Goal: Information Seeking & Learning: Learn about a topic

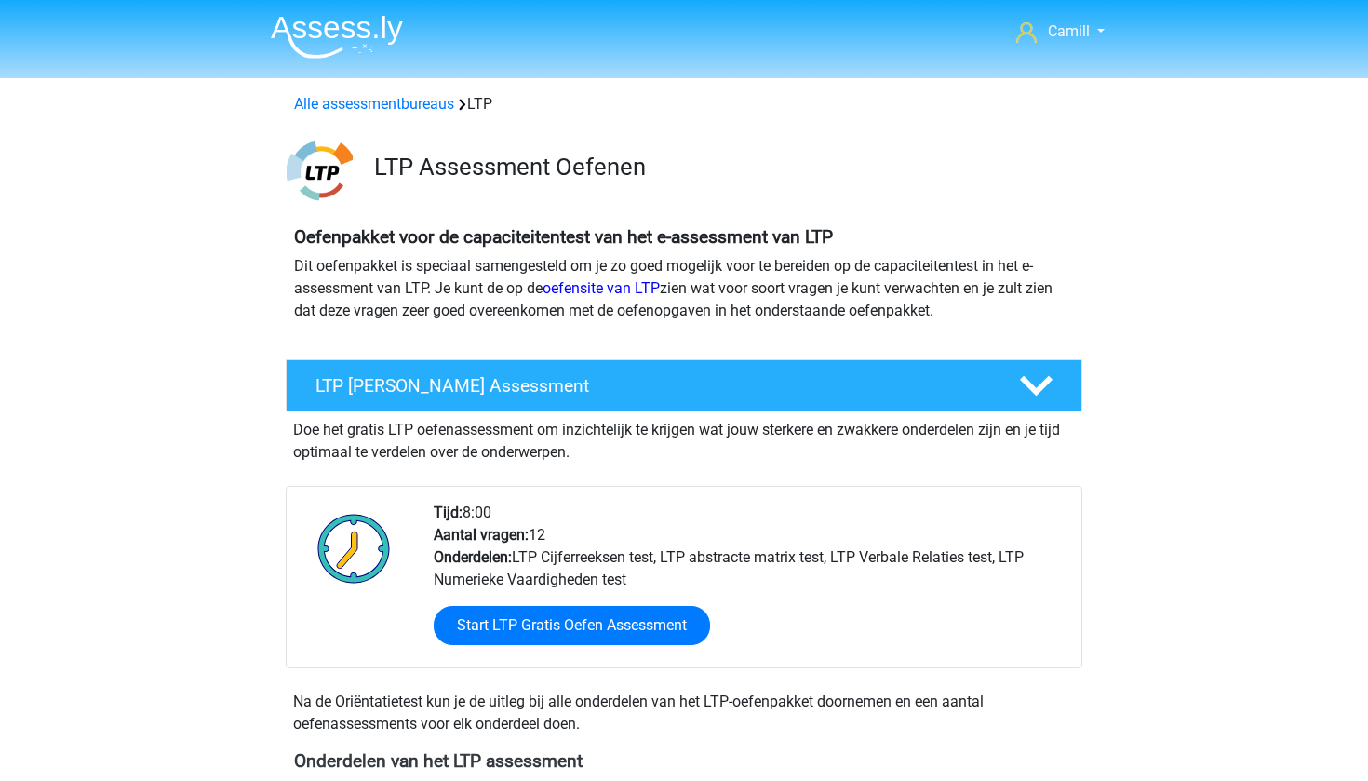
click at [325, 160] on img at bounding box center [320, 171] width 66 height 66
click at [411, 161] on h3 "LTP Assessment Oefenen" at bounding box center [721, 167] width 694 height 29
click at [336, 100] on link "Alle assessmentbureaus" at bounding box center [374, 104] width 160 height 18
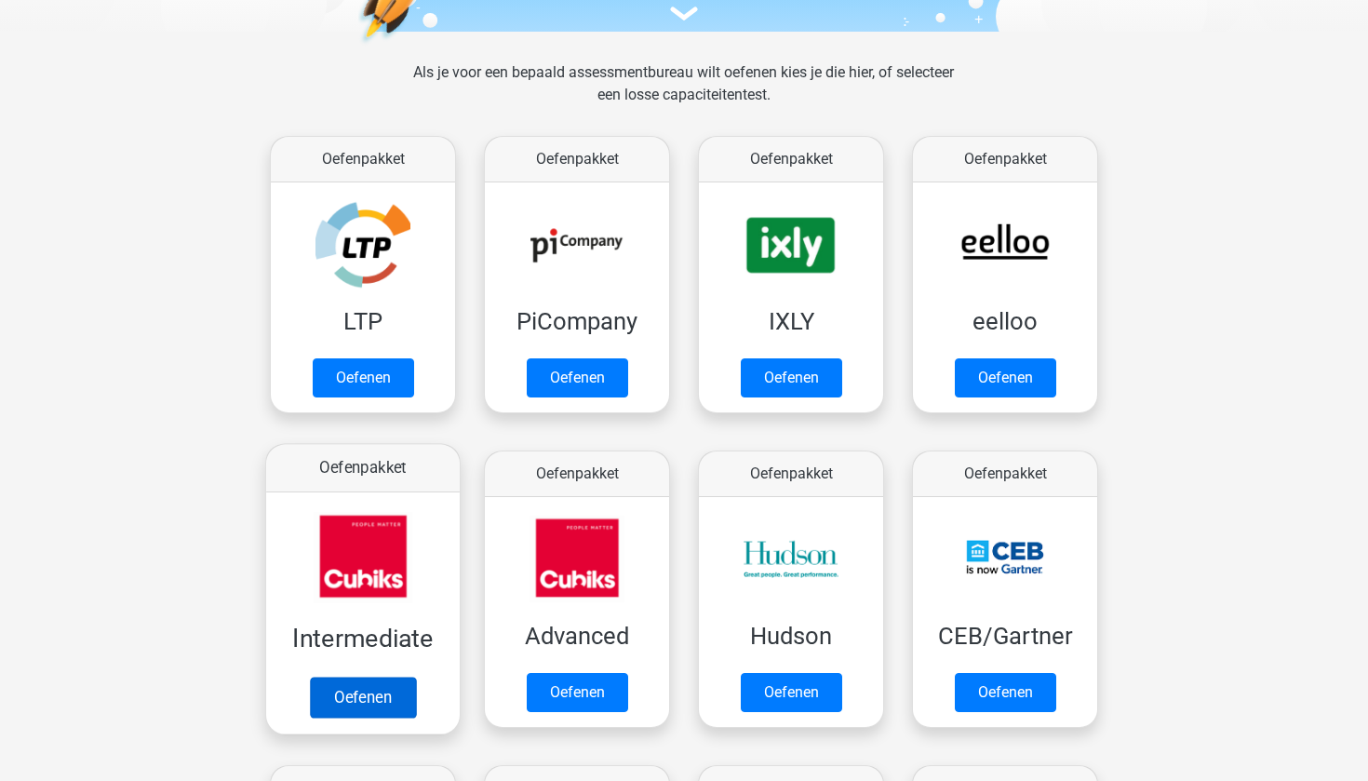
scroll to position [182, 0]
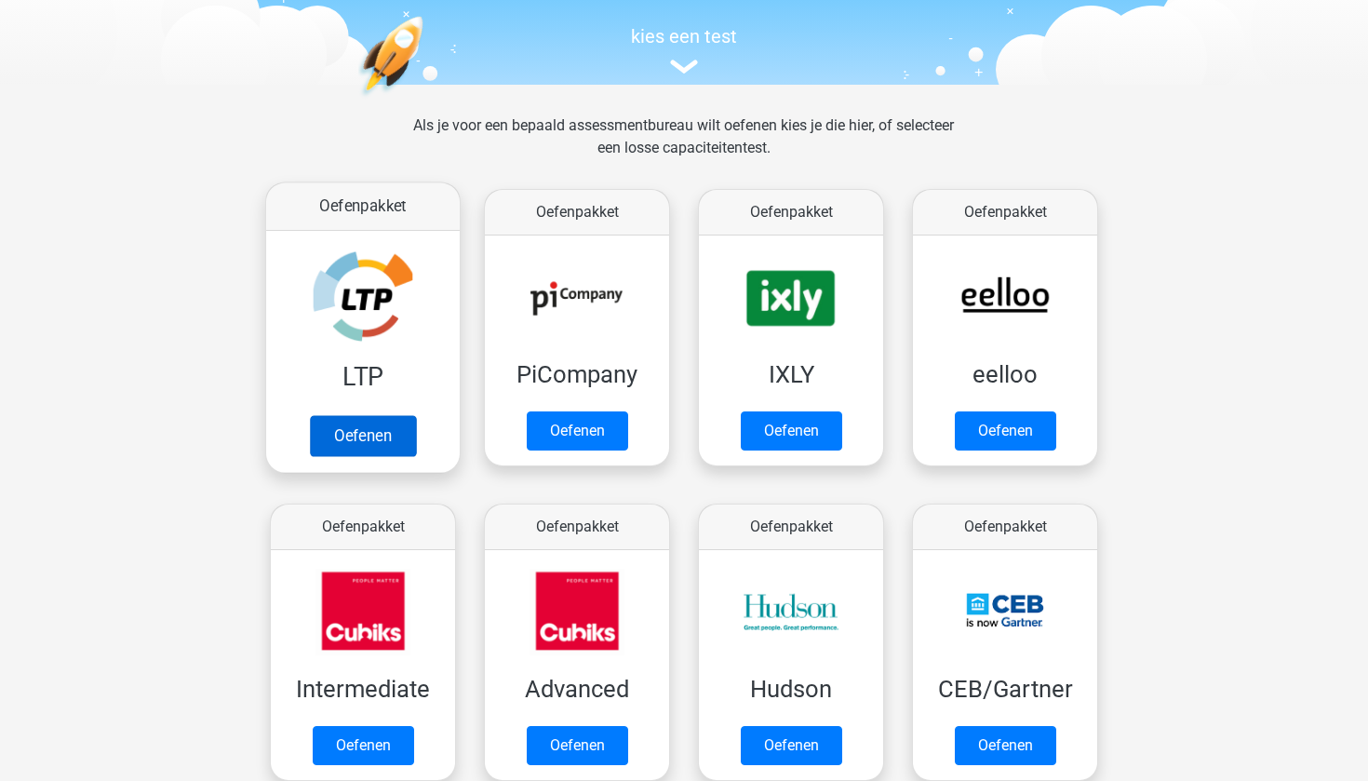
click at [355, 448] on link "Oefenen" at bounding box center [363, 435] width 106 height 41
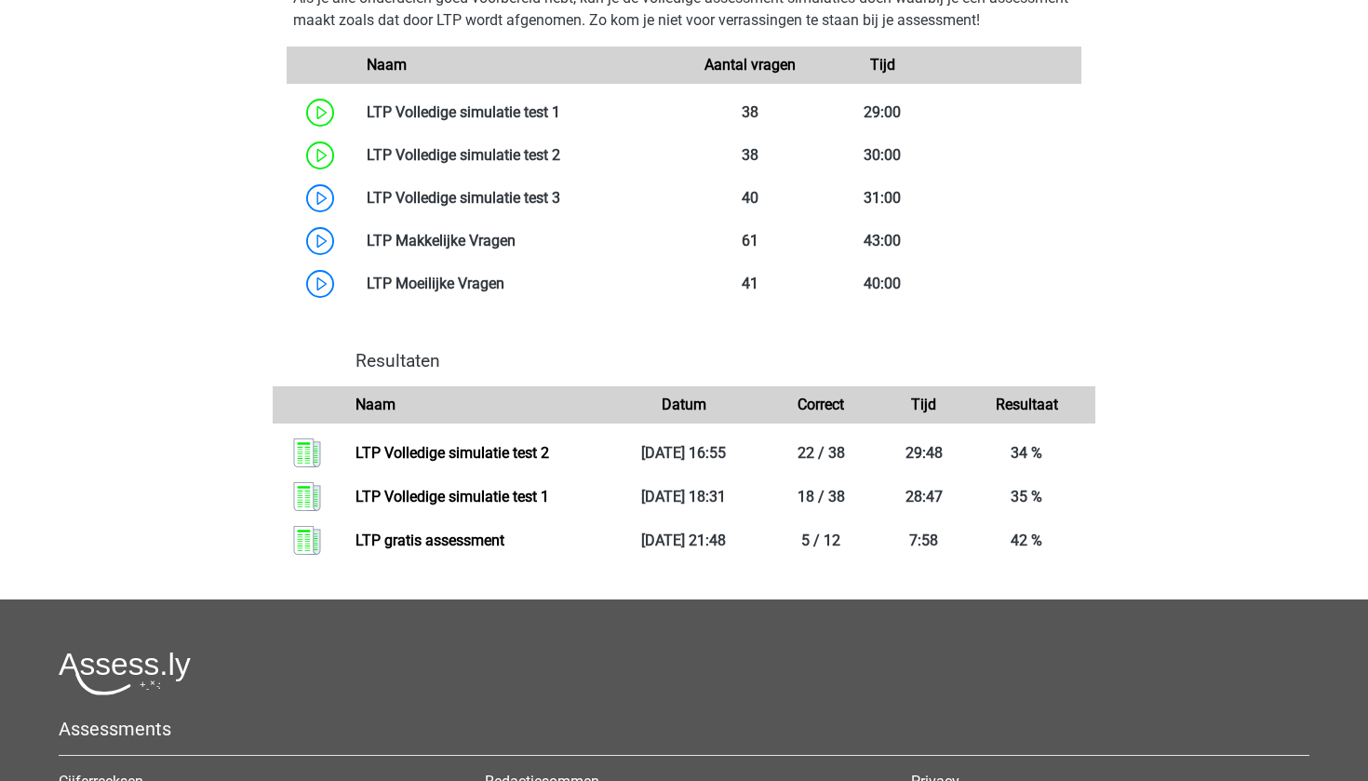
scroll to position [883, 0]
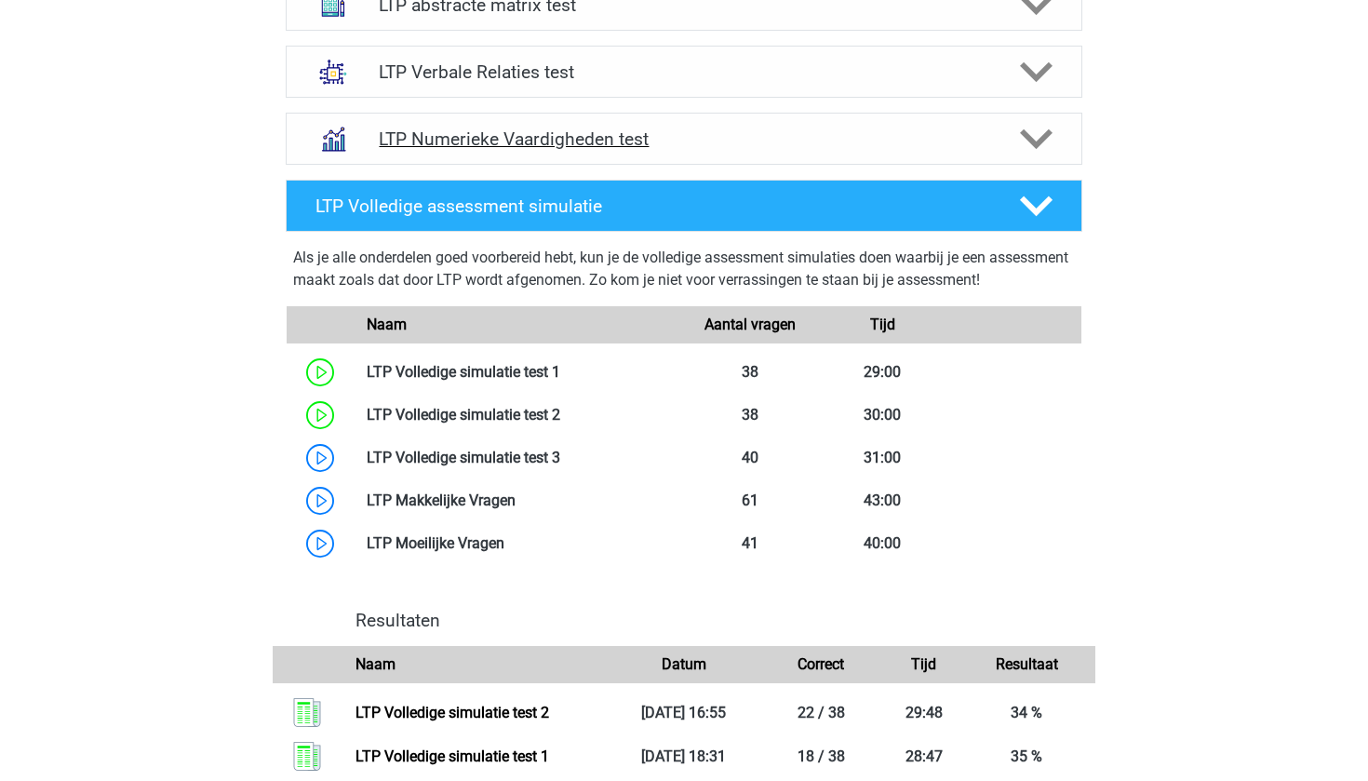
click at [506, 146] on h4 "LTP Numerieke Vaardigheden test" at bounding box center [684, 138] width 610 height 21
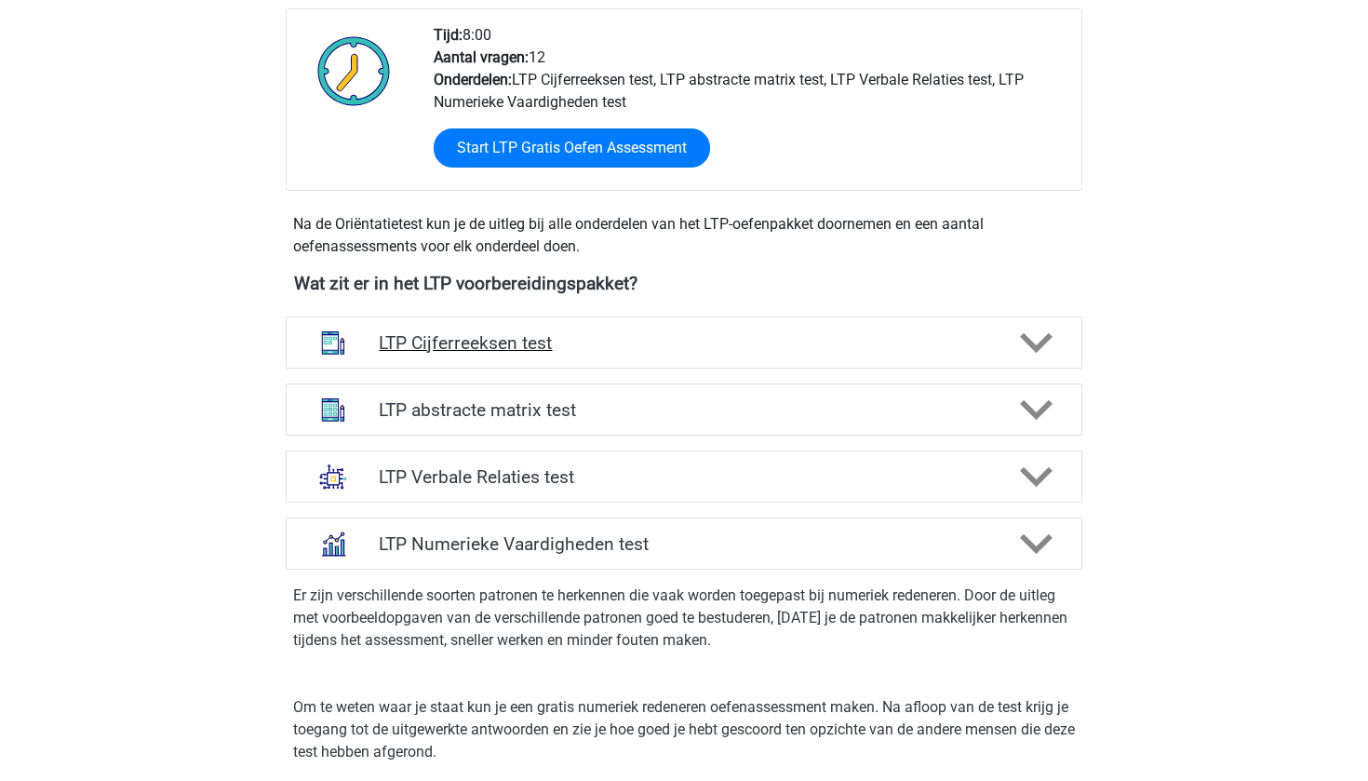
scroll to position [463, 0]
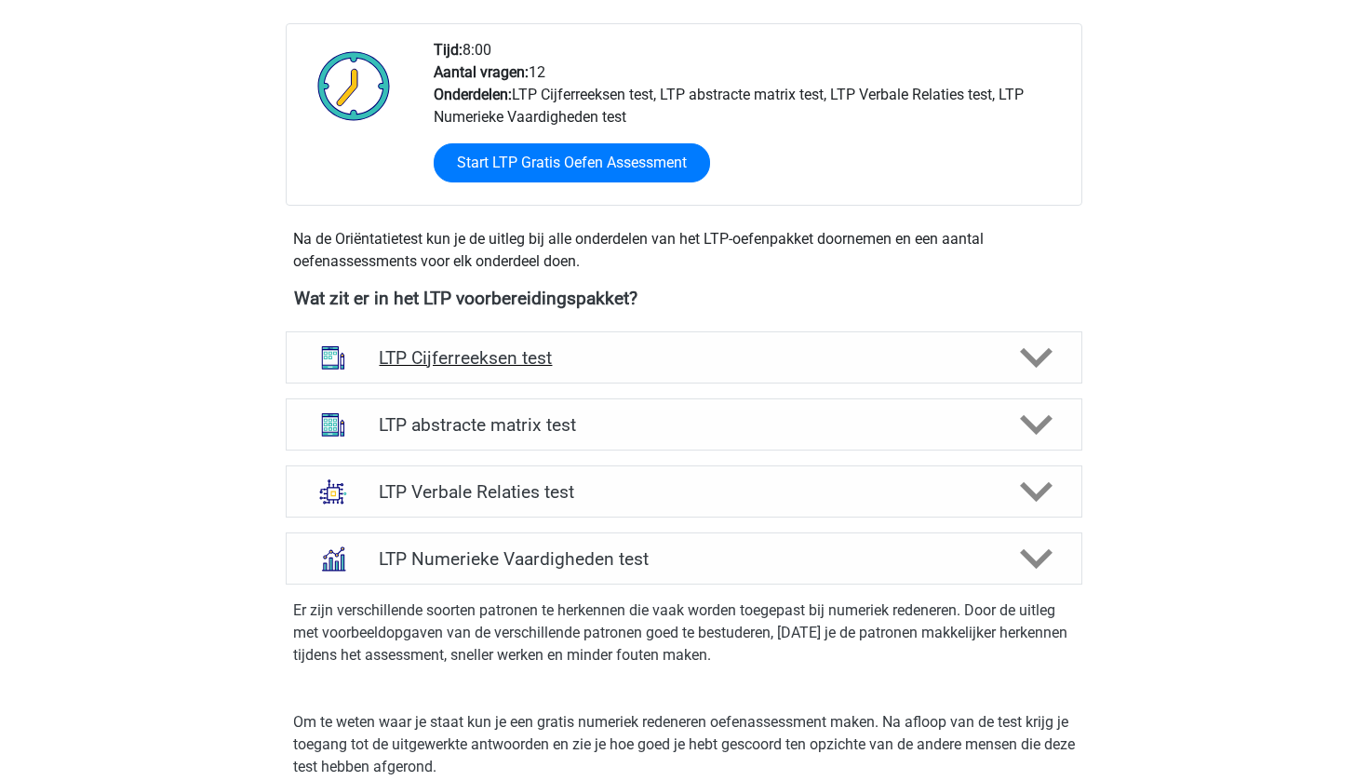
click at [433, 356] on h4 "LTP Cijferreeksen test" at bounding box center [684, 357] width 610 height 21
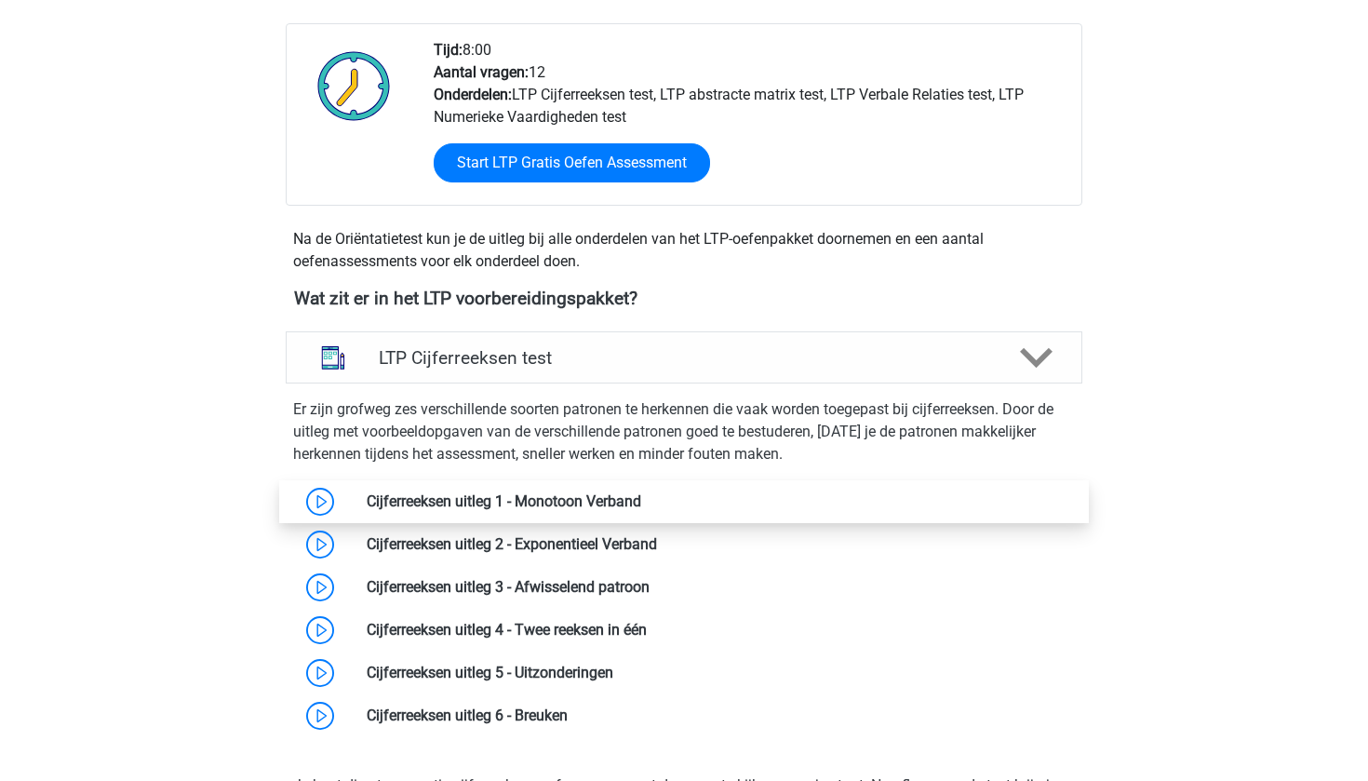
click at [641, 493] on link at bounding box center [641, 501] width 0 height 18
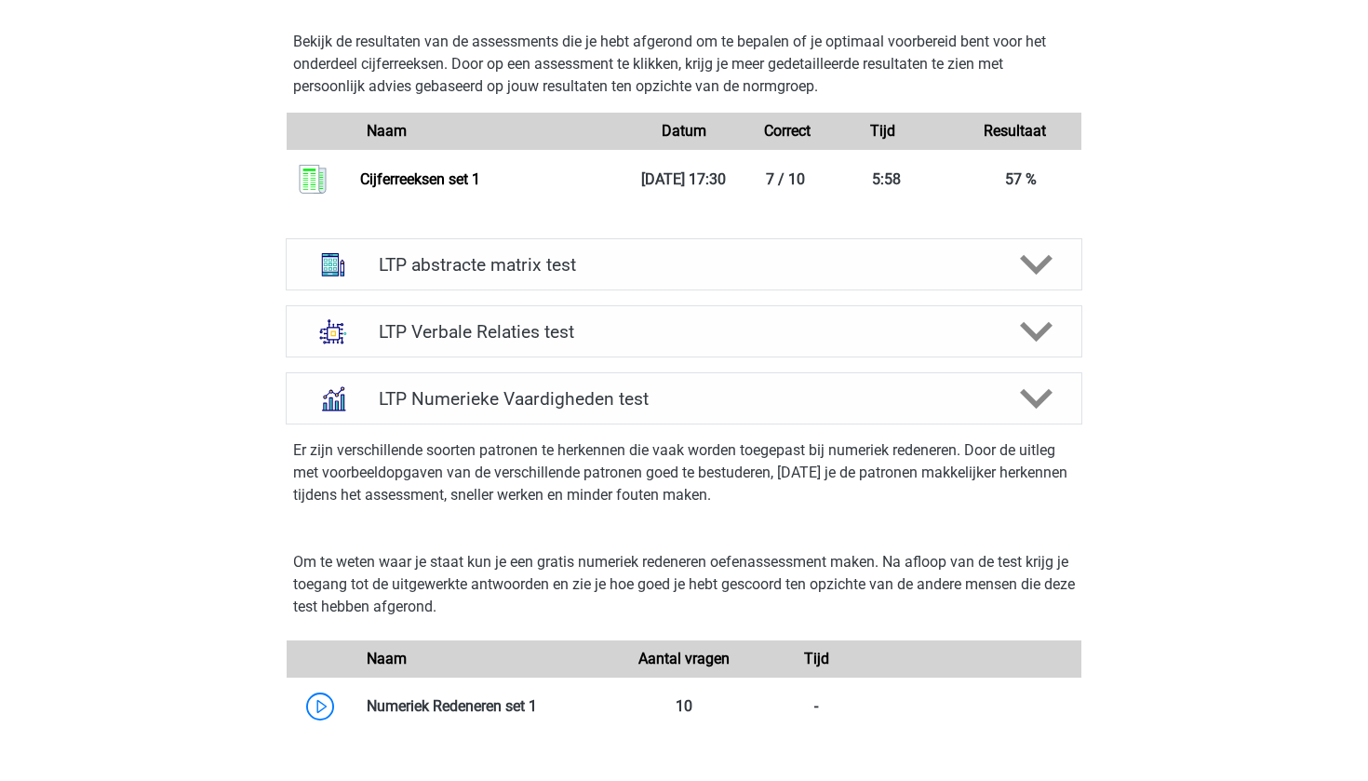
scroll to position [1863, 0]
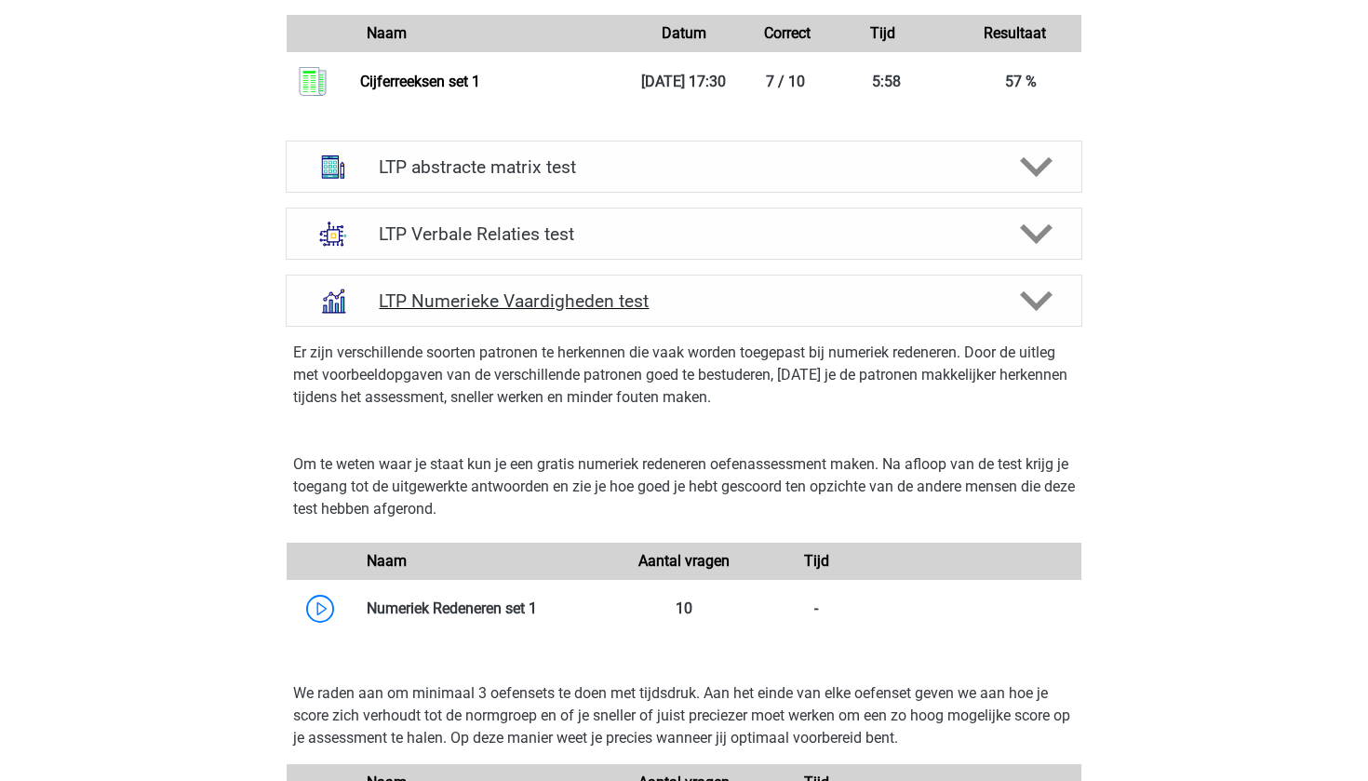
click at [588, 307] on h4 "LTP Numerieke Vaardigheden test" at bounding box center [684, 300] width 610 height 21
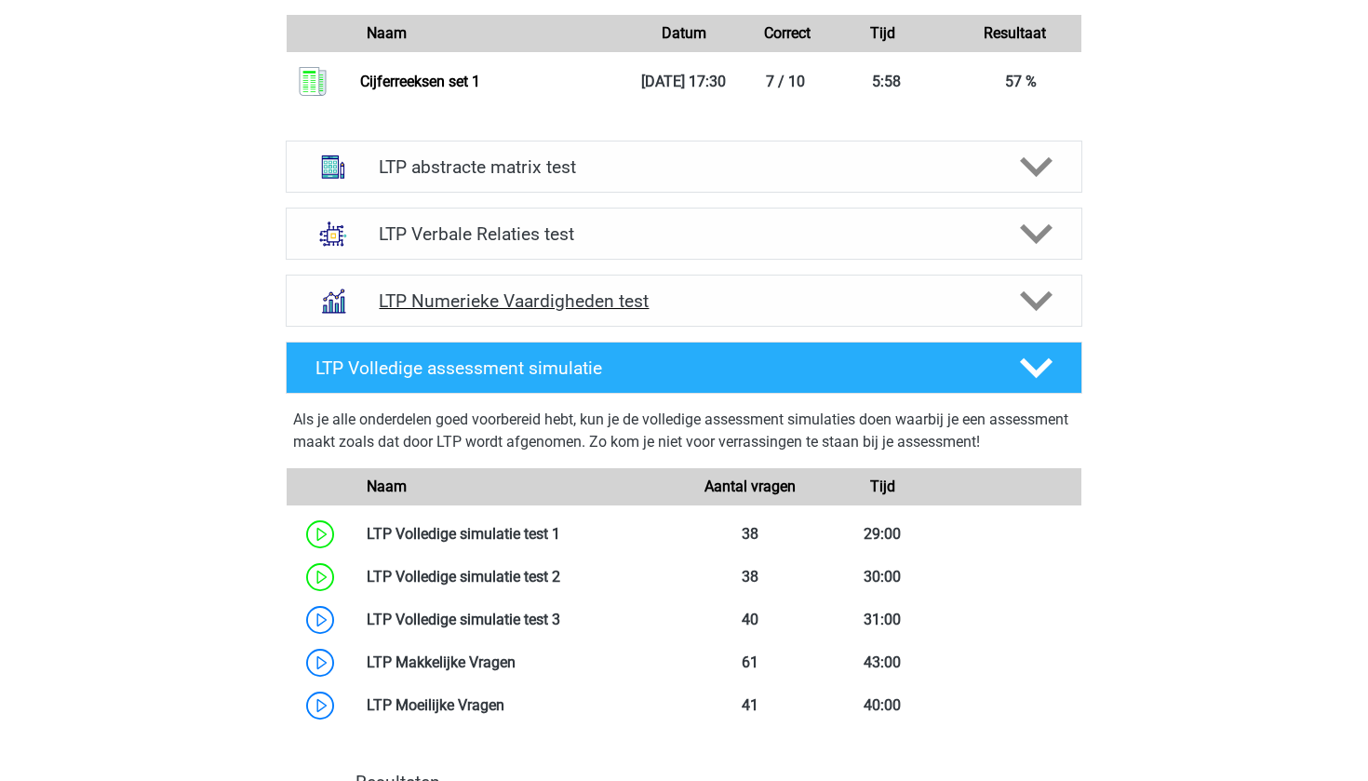
click at [588, 307] on h4 "LTP Numerieke Vaardigheden test" at bounding box center [684, 300] width 610 height 21
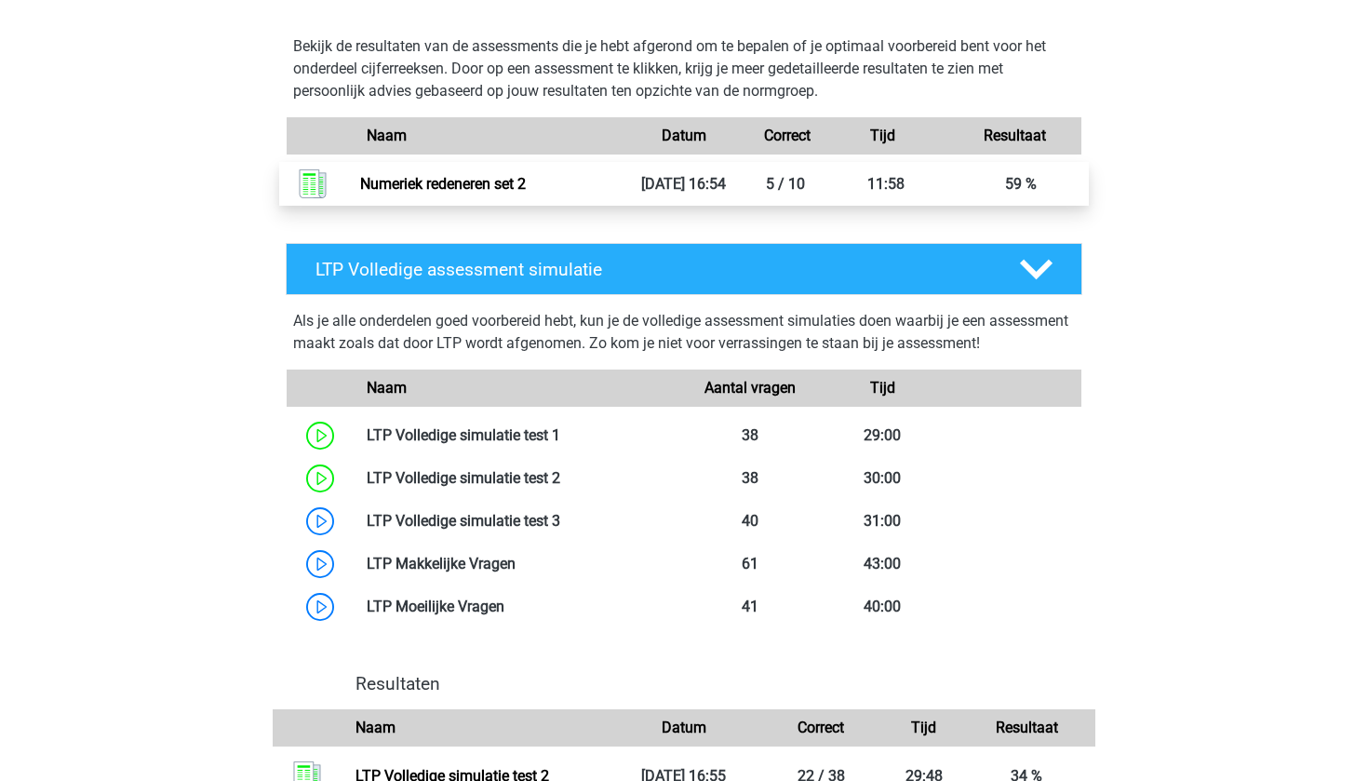
scroll to position [2847, 0]
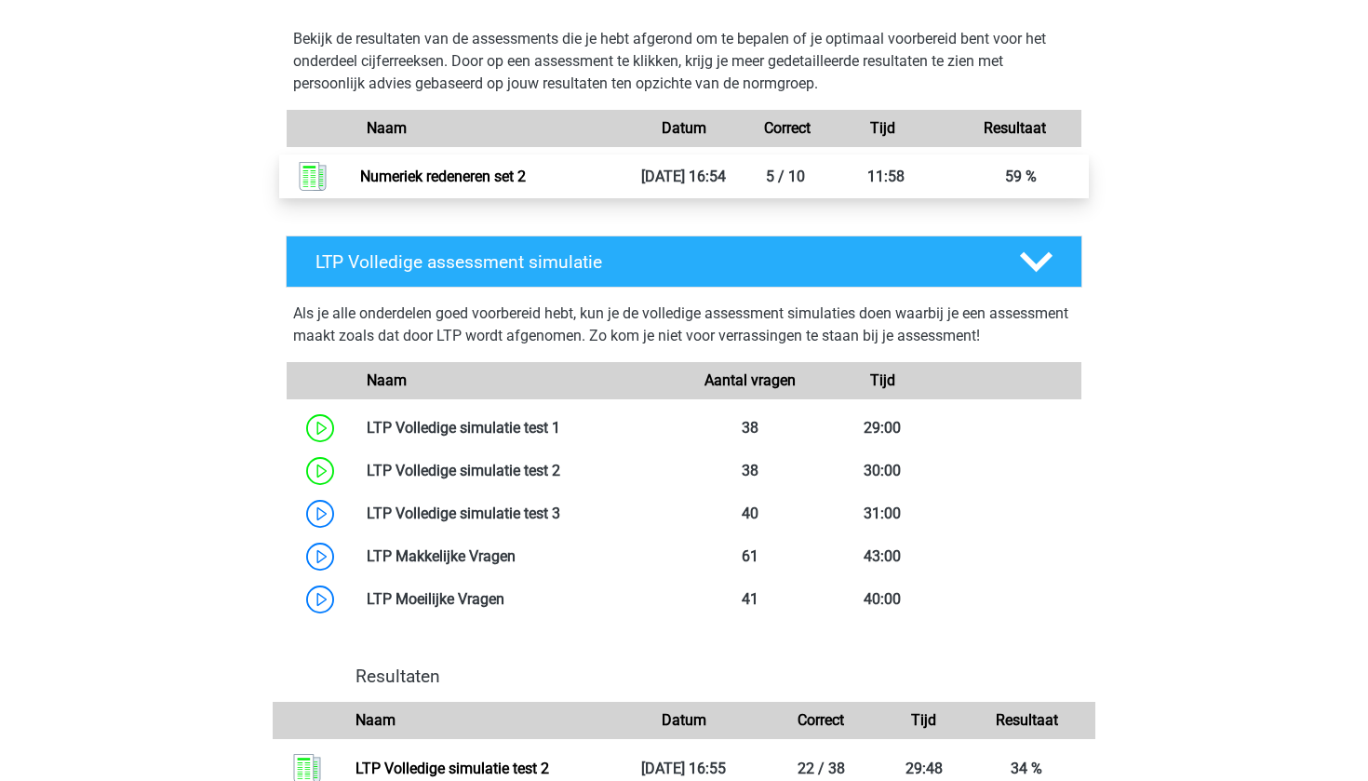
click at [501, 185] on link "Numeriek redeneren set 2" at bounding box center [443, 177] width 166 height 18
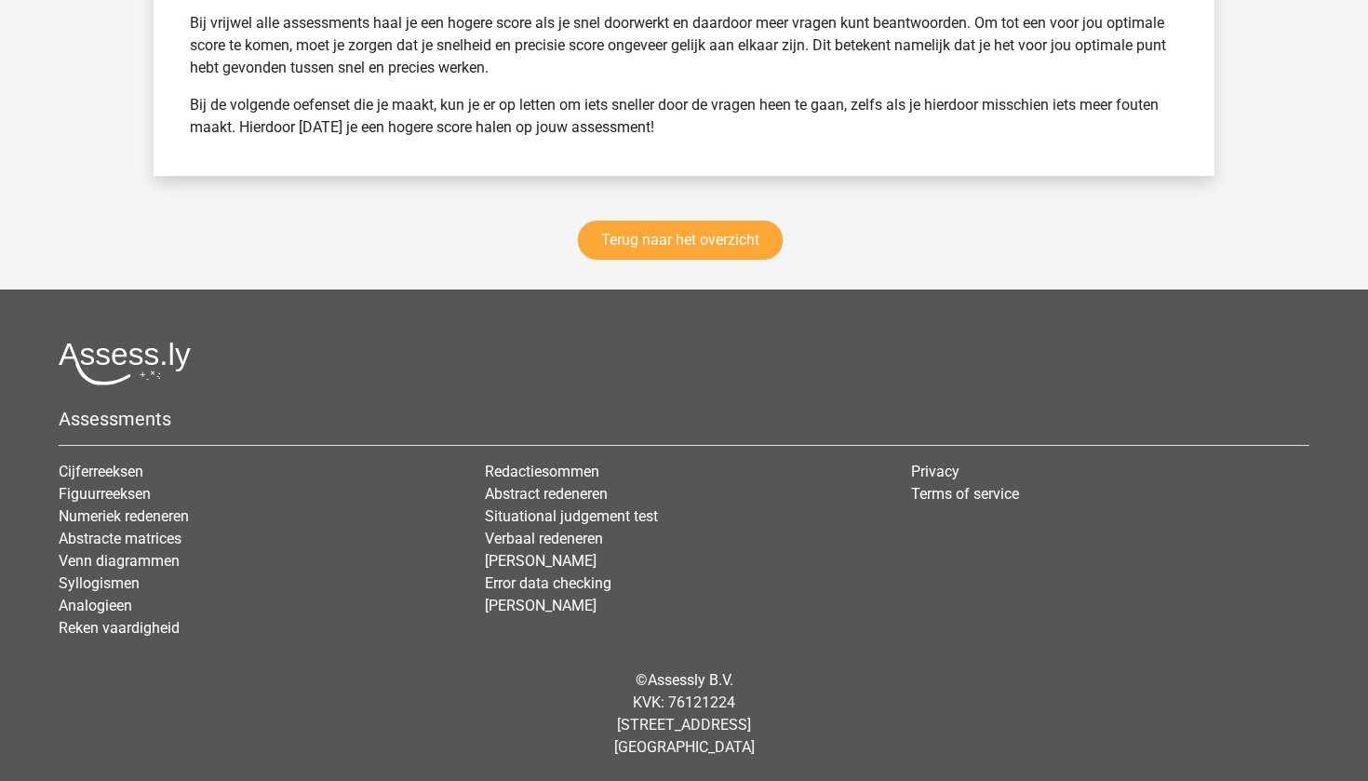
scroll to position [2617, 0]
click at [694, 216] on div "Terug naar het overzicht" at bounding box center [684, 243] width 1061 height 91
click at [694, 225] on link "Terug naar het overzicht" at bounding box center [680, 240] width 205 height 39
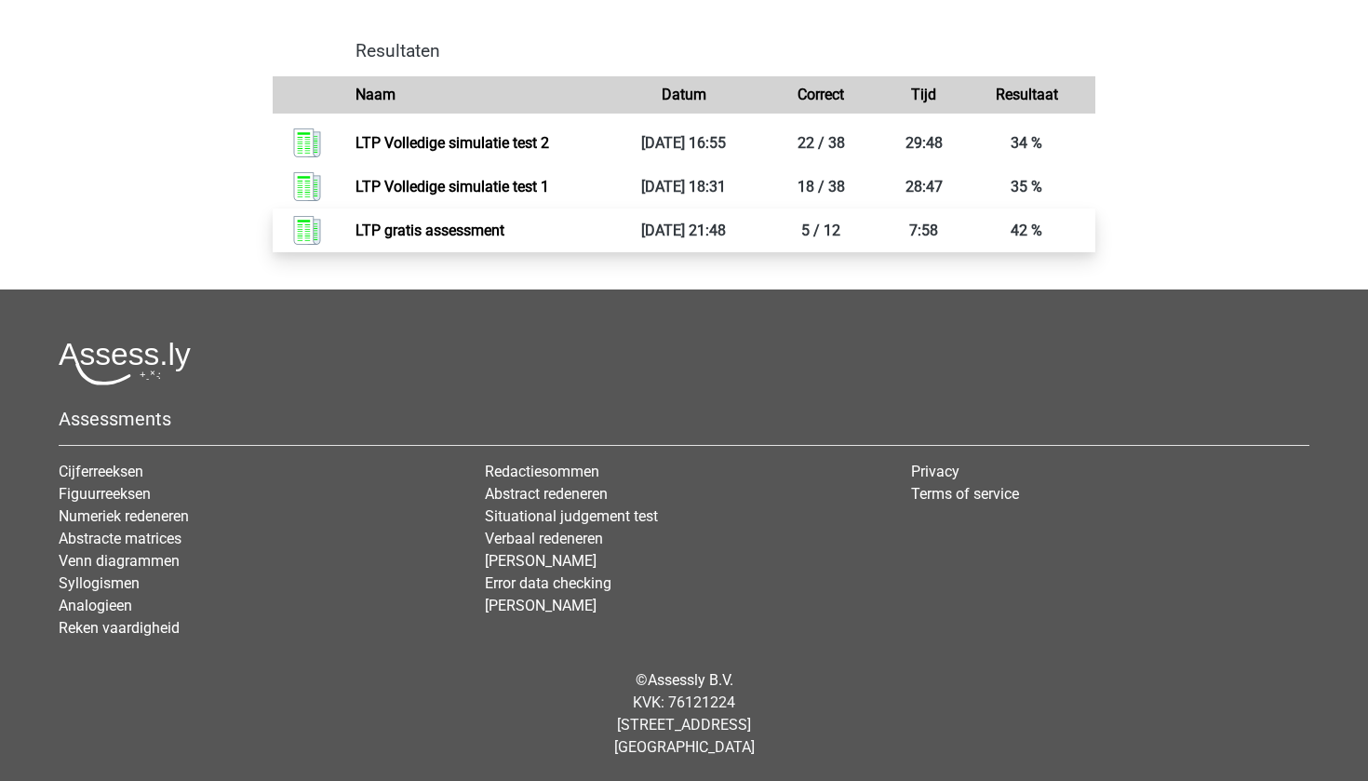
scroll to position [1452, 0]
click at [505, 239] on link "LTP gratis assessment" at bounding box center [430, 231] width 149 height 18
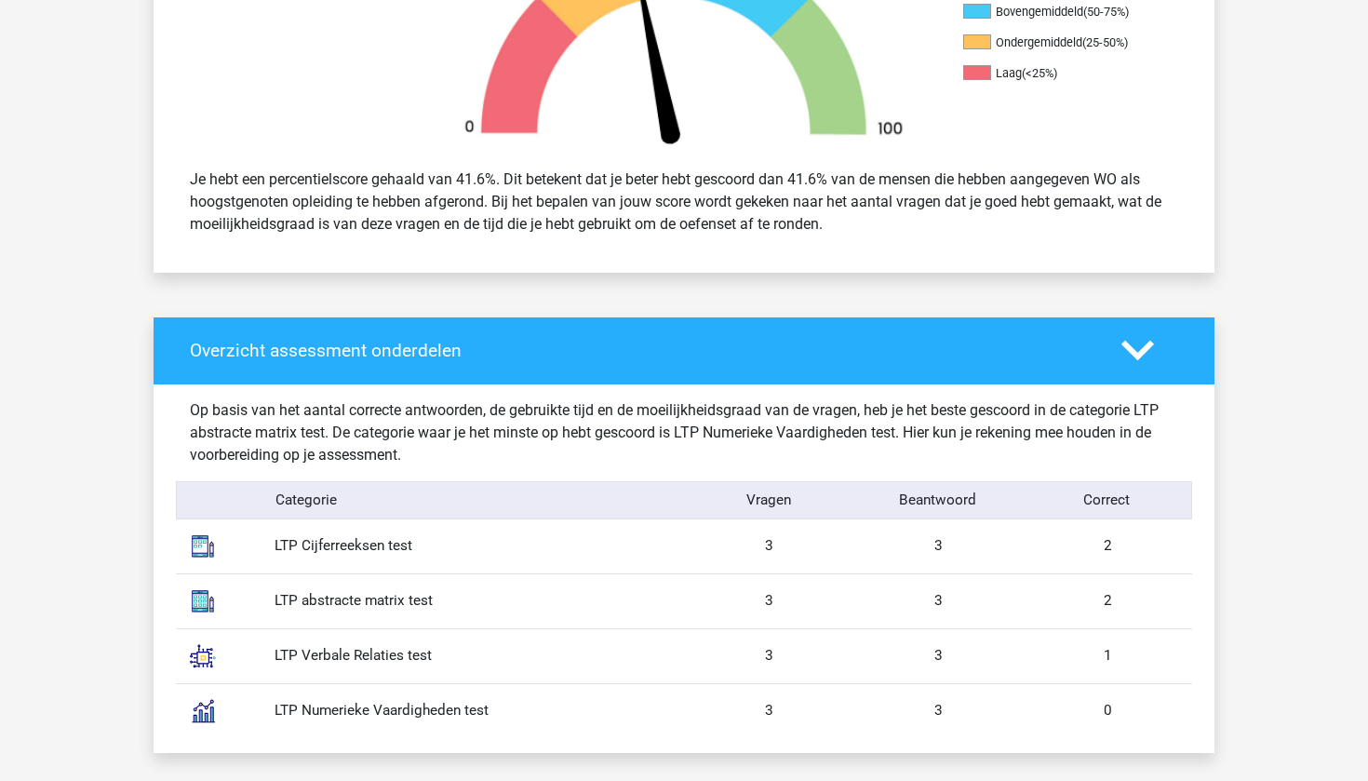
scroll to position [928, 0]
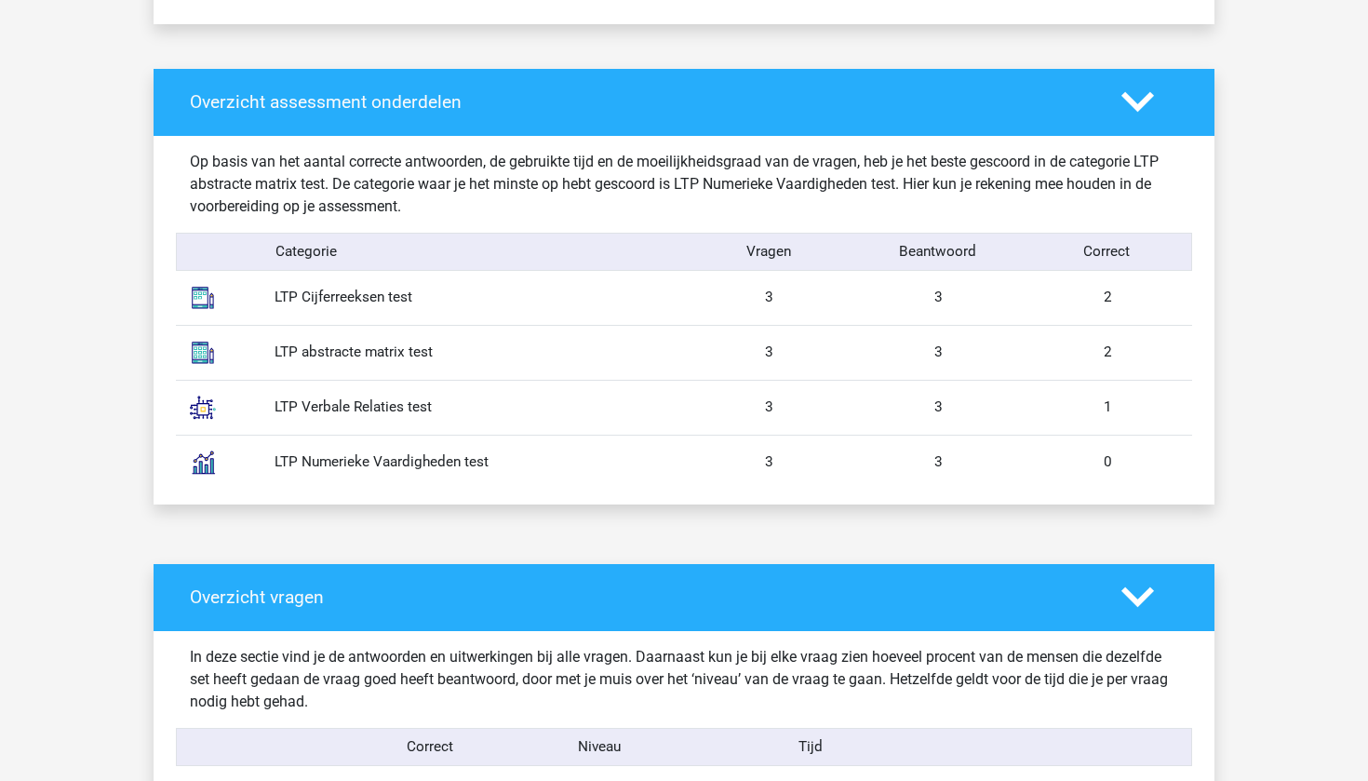
click at [306, 292] on div "LTP Cijferreeksen test" at bounding box center [473, 297] width 424 height 21
click at [341, 389] on div "LTP Verbale Relaties test 3 3 1" at bounding box center [684, 407] width 1017 height 55
click at [335, 441] on div "LTP Numerieke Vaardigheden test 3 3 0" at bounding box center [684, 462] width 1017 height 55
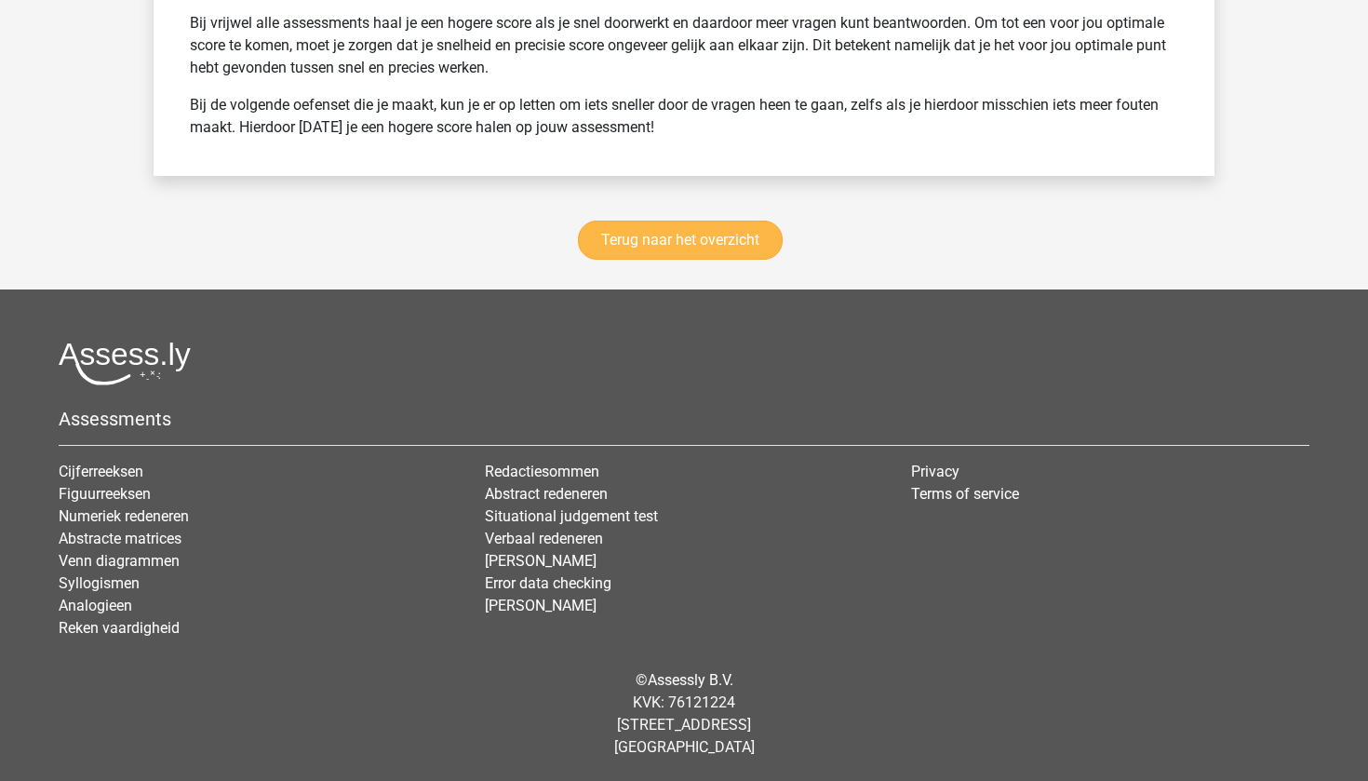
scroll to position [3185, 0]
click at [613, 229] on link "Terug naar het overzicht" at bounding box center [680, 240] width 205 height 39
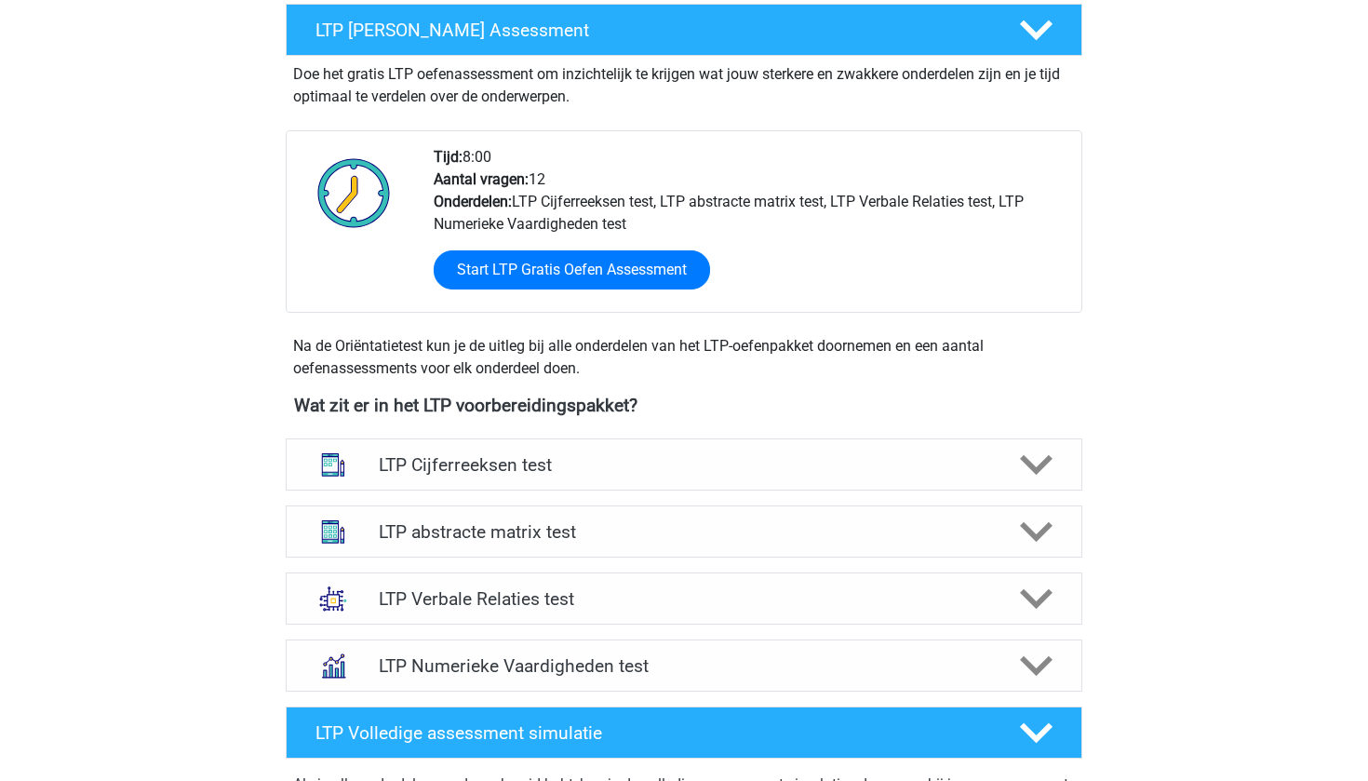
scroll to position [331, 0]
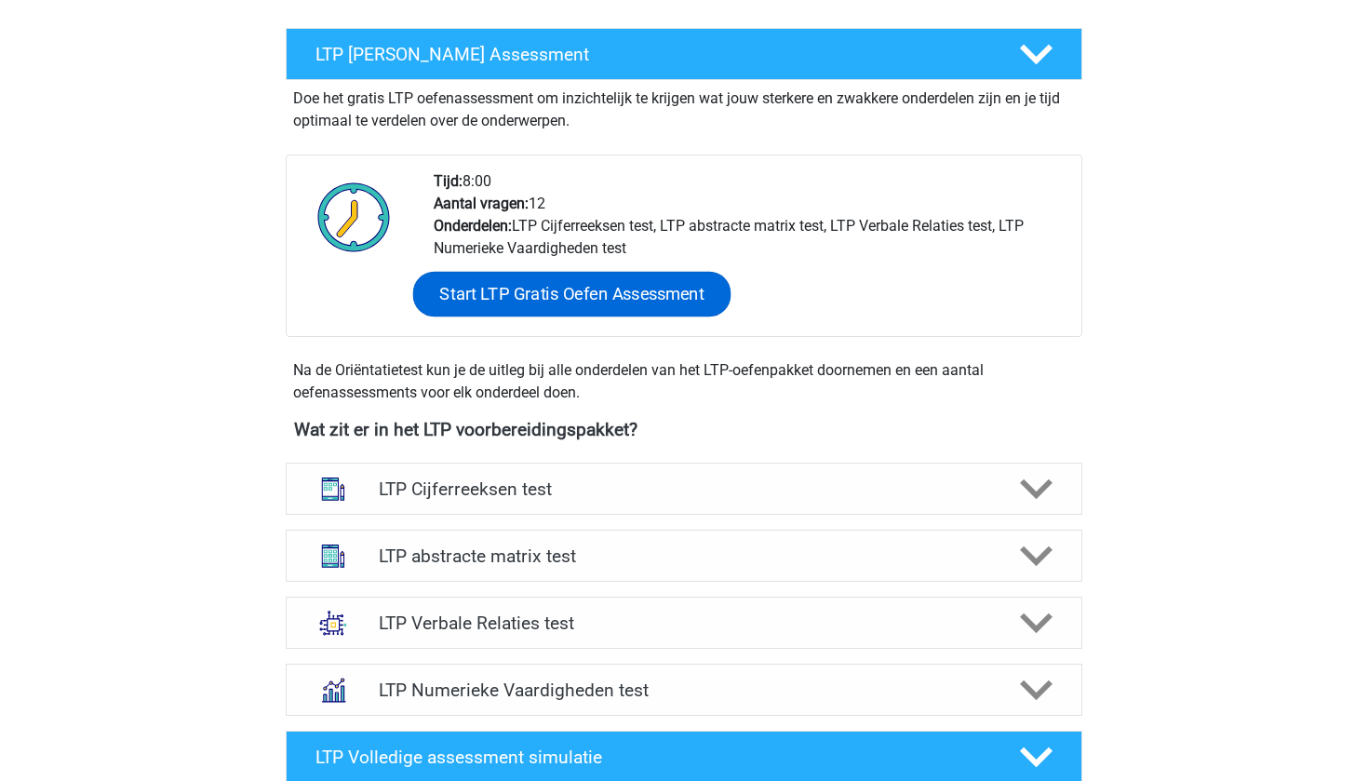
click at [570, 288] on link "Start LTP Gratis Oefen Assessment" at bounding box center [572, 294] width 318 height 45
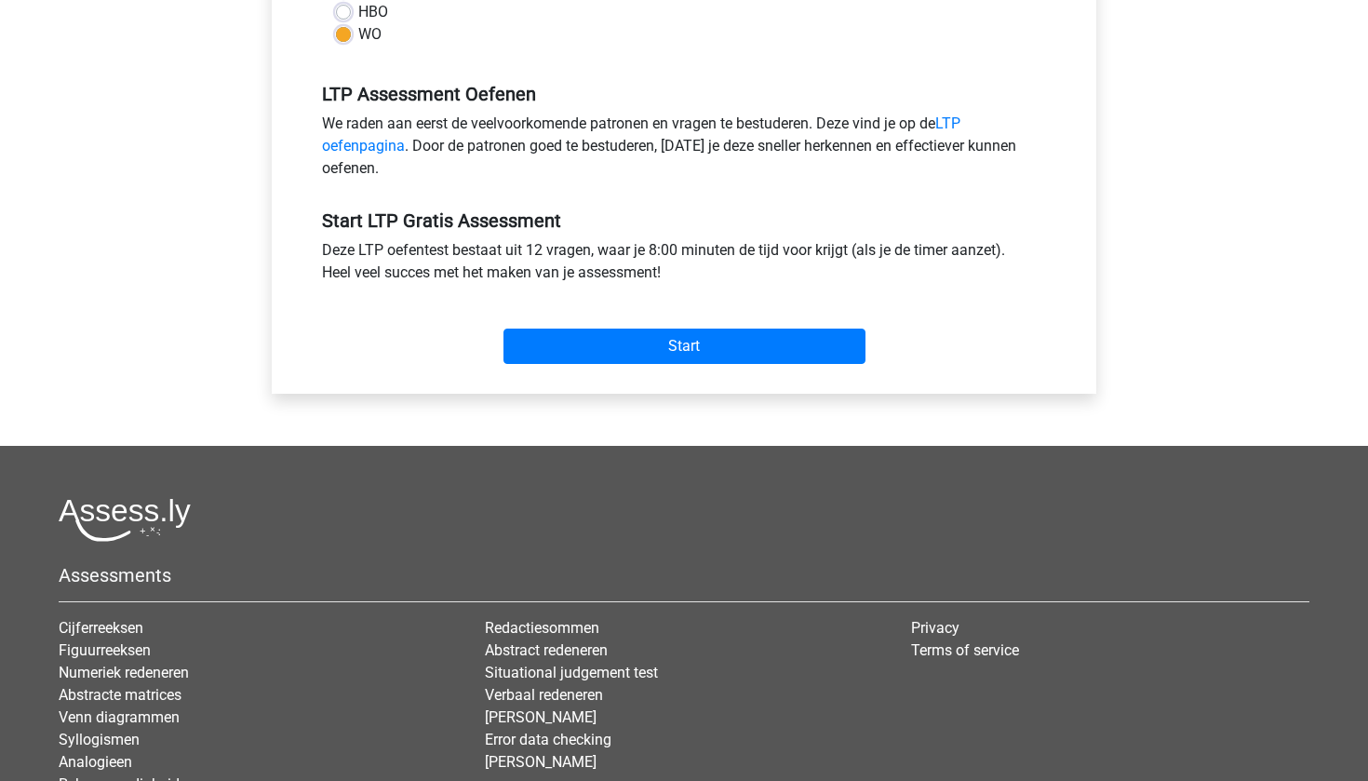
scroll to position [485, 0]
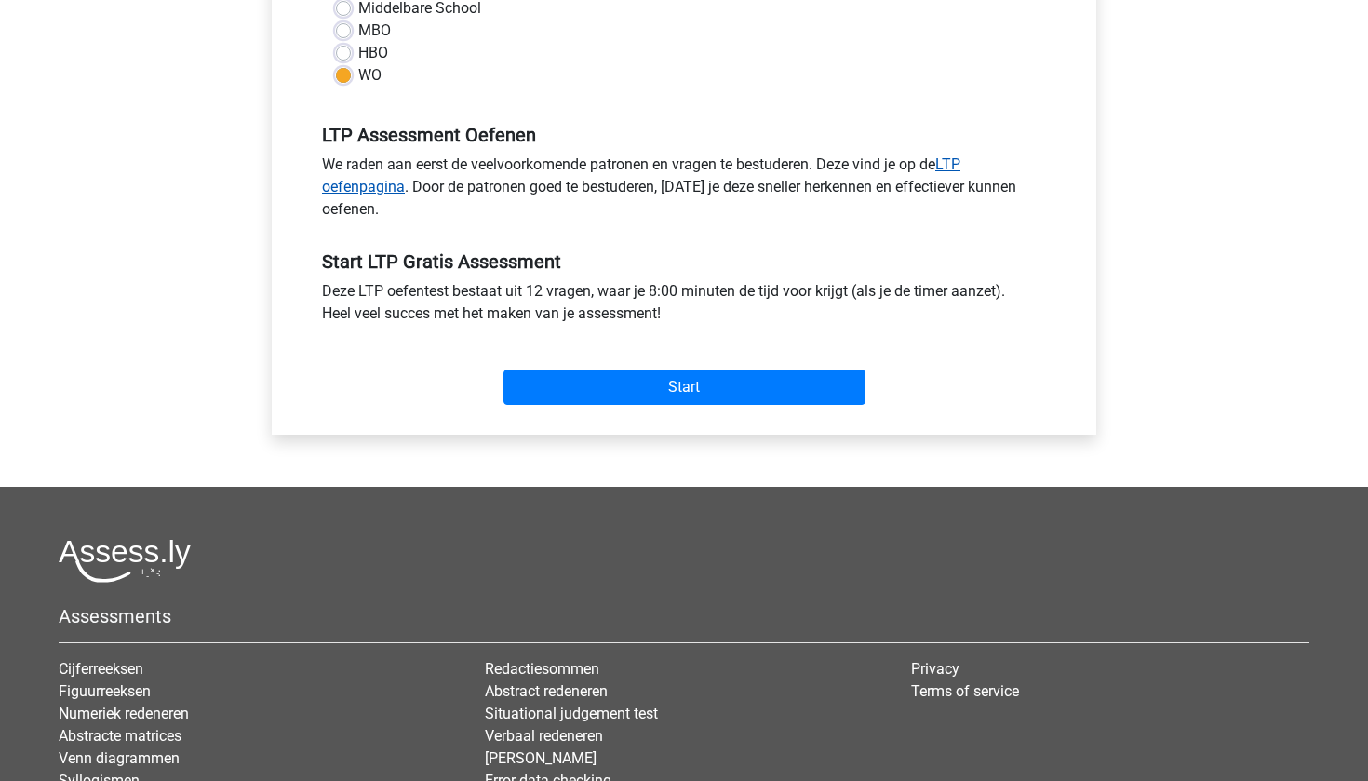
click at [390, 181] on link "LTP oefenpagina" at bounding box center [641, 175] width 639 height 40
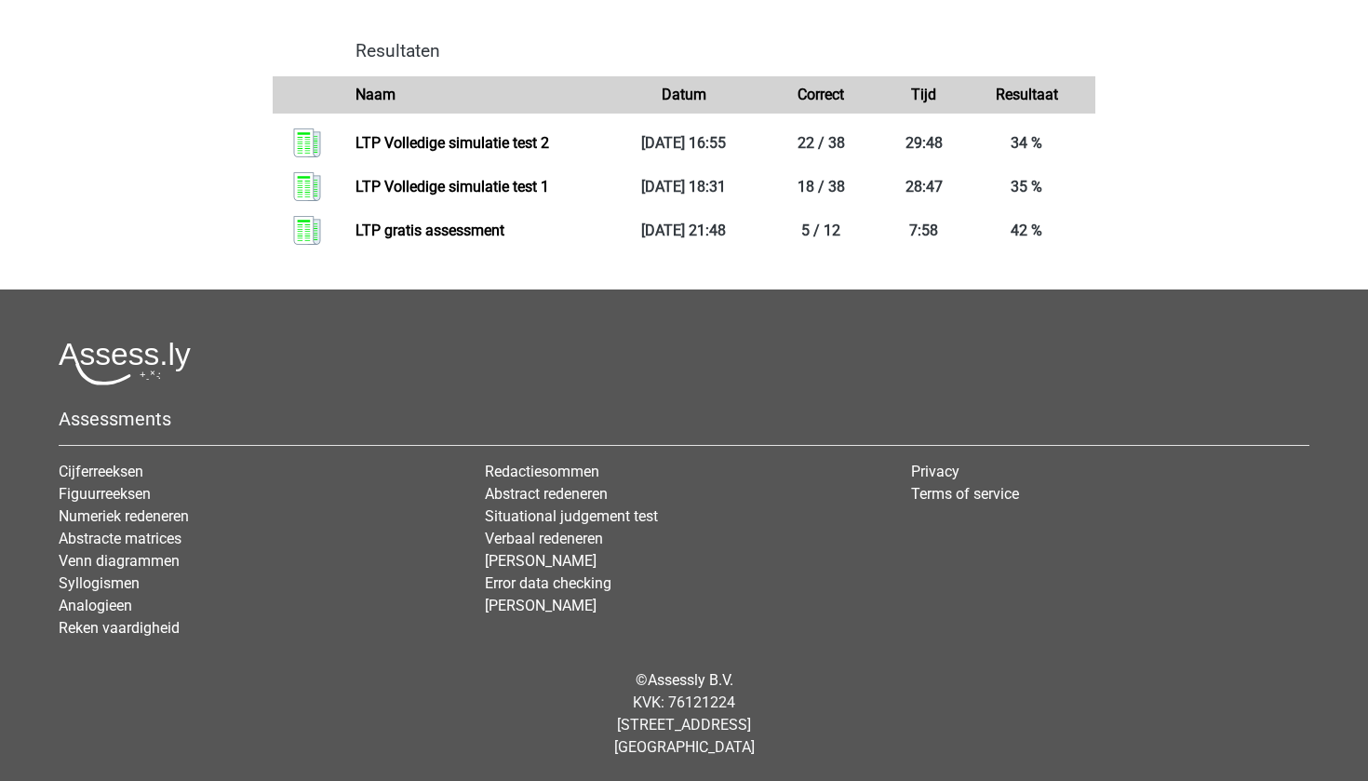
scroll to position [1452, 0]
click at [118, 609] on link "Analogieen" at bounding box center [96, 606] width 74 height 18
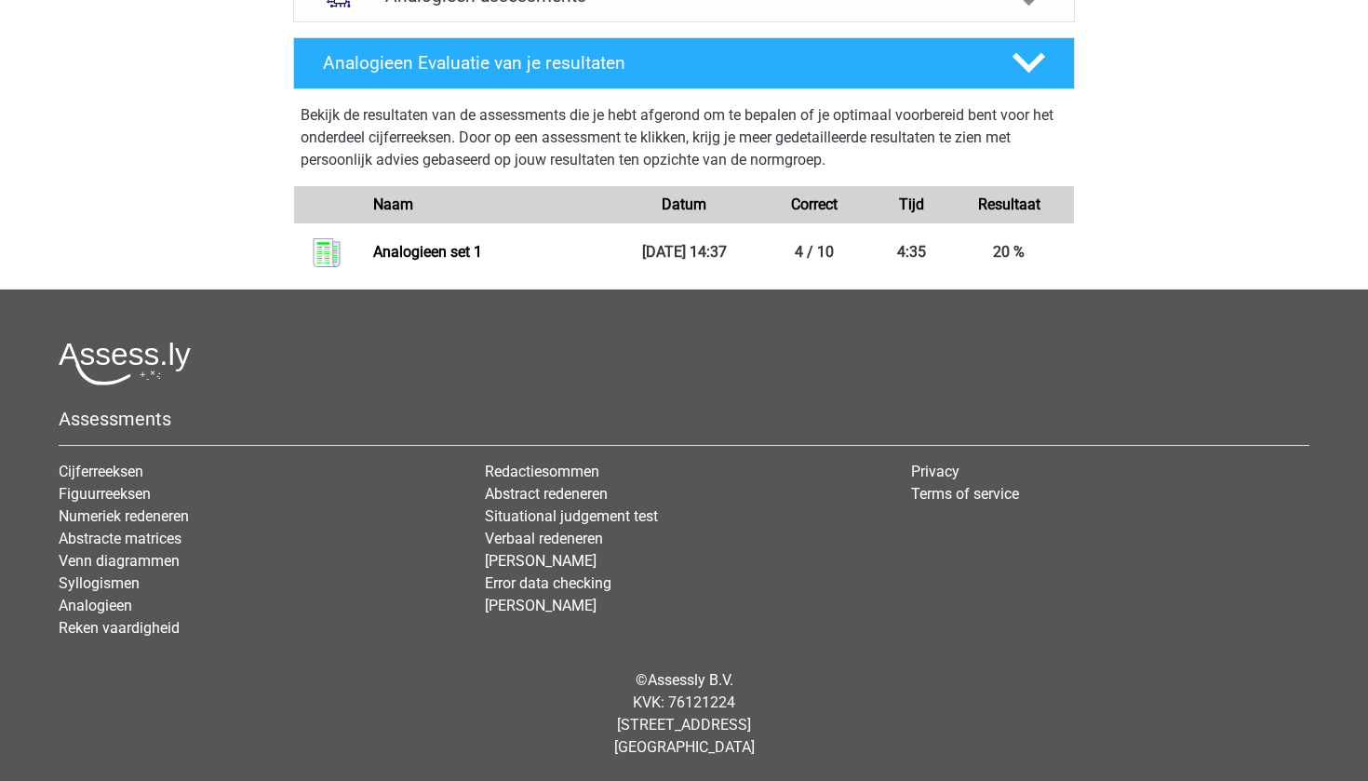
scroll to position [802, 0]
click at [573, 496] on link "Abstract redeneren" at bounding box center [546, 494] width 123 height 18
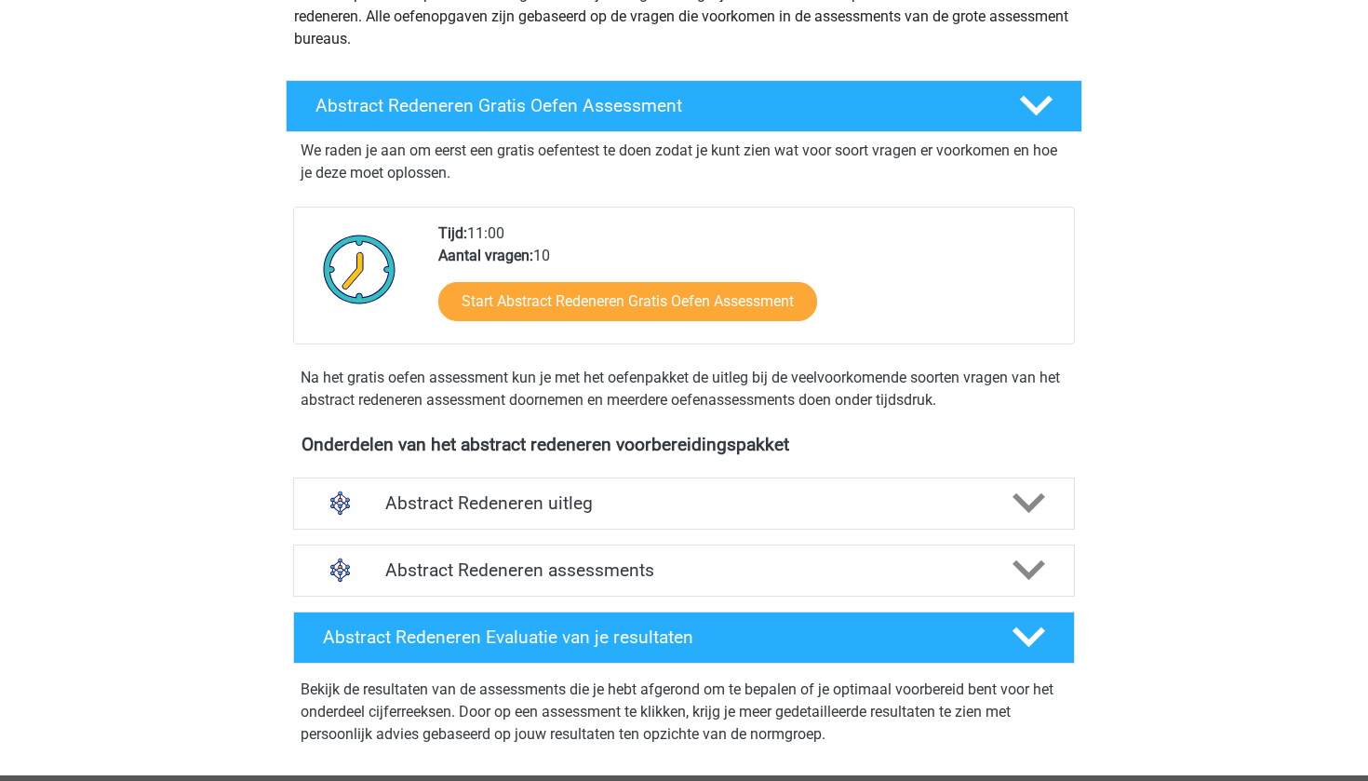
scroll to position [254, 0]
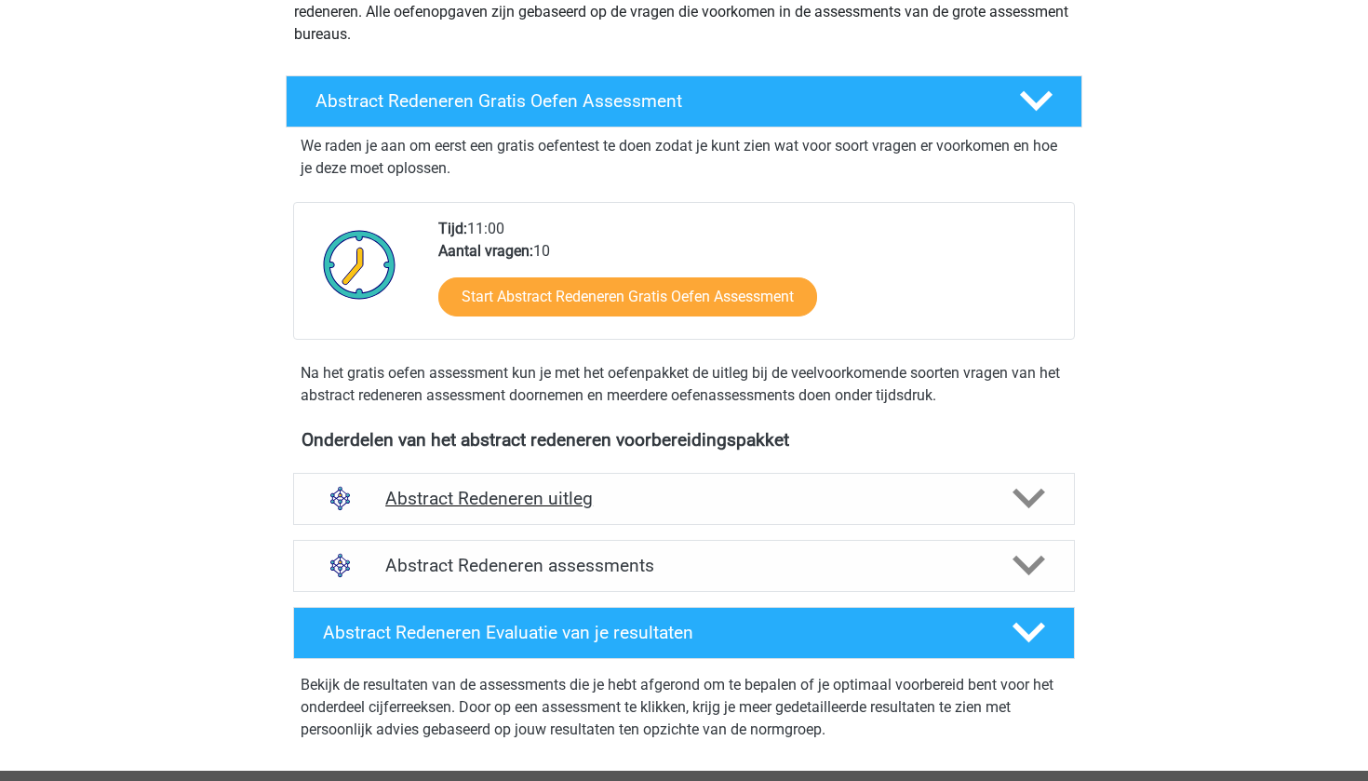
click at [513, 491] on h4 "Abstract Redeneren uitleg" at bounding box center [684, 498] width 598 height 21
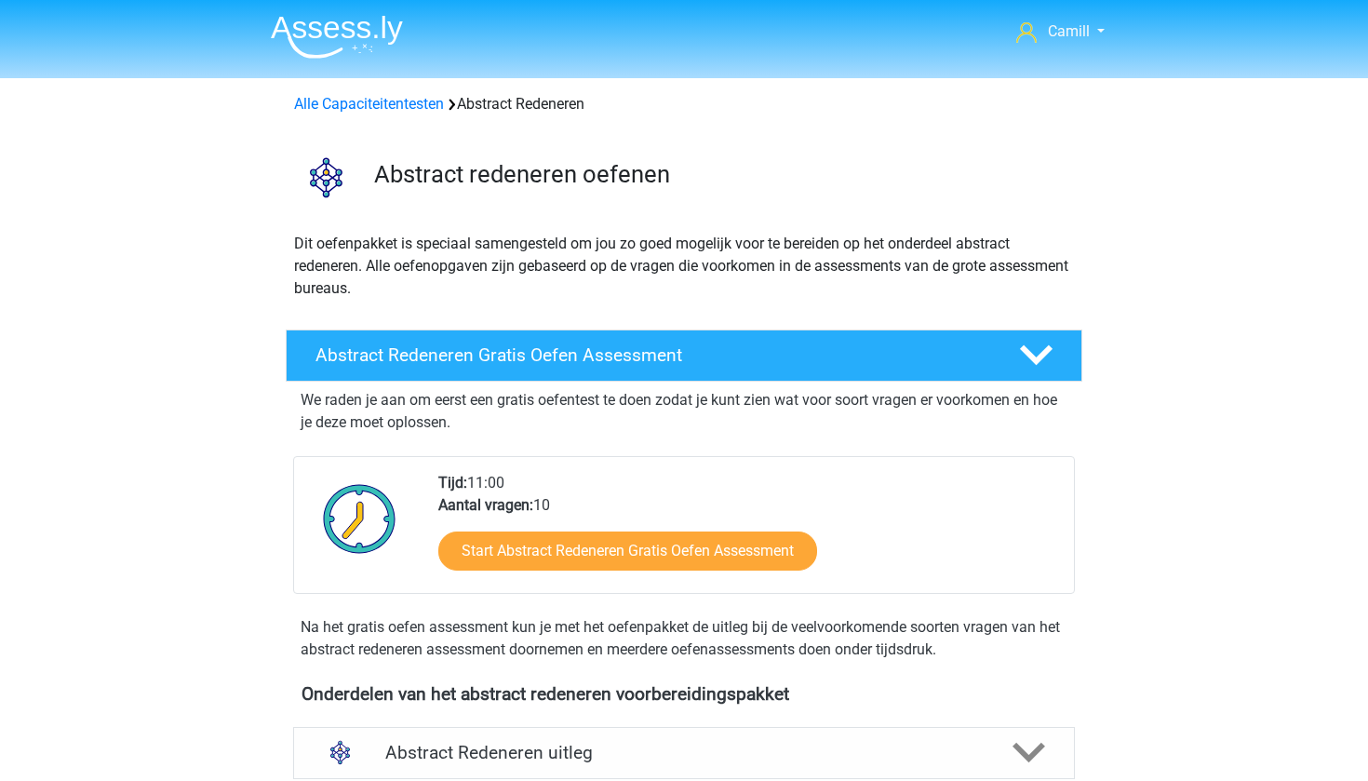
scroll to position [213, 0]
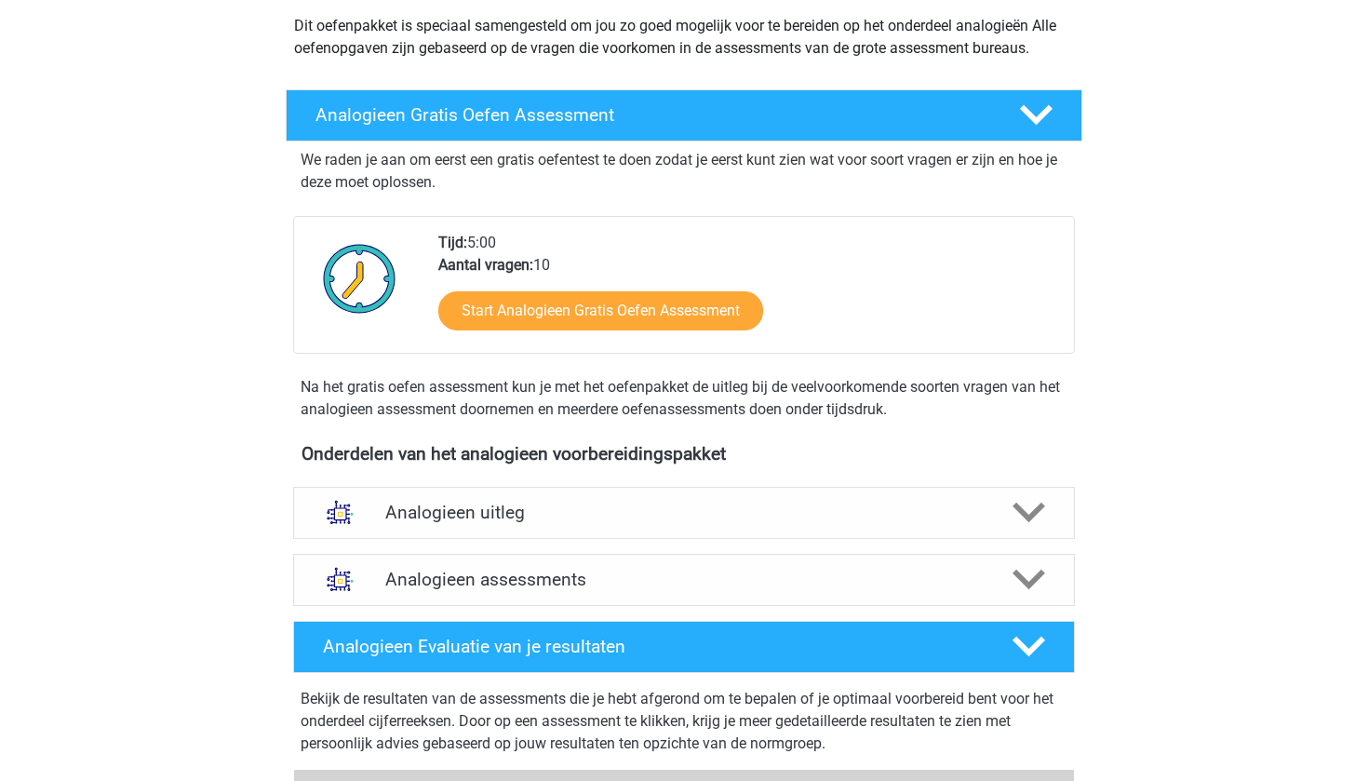
scroll to position [381, 0]
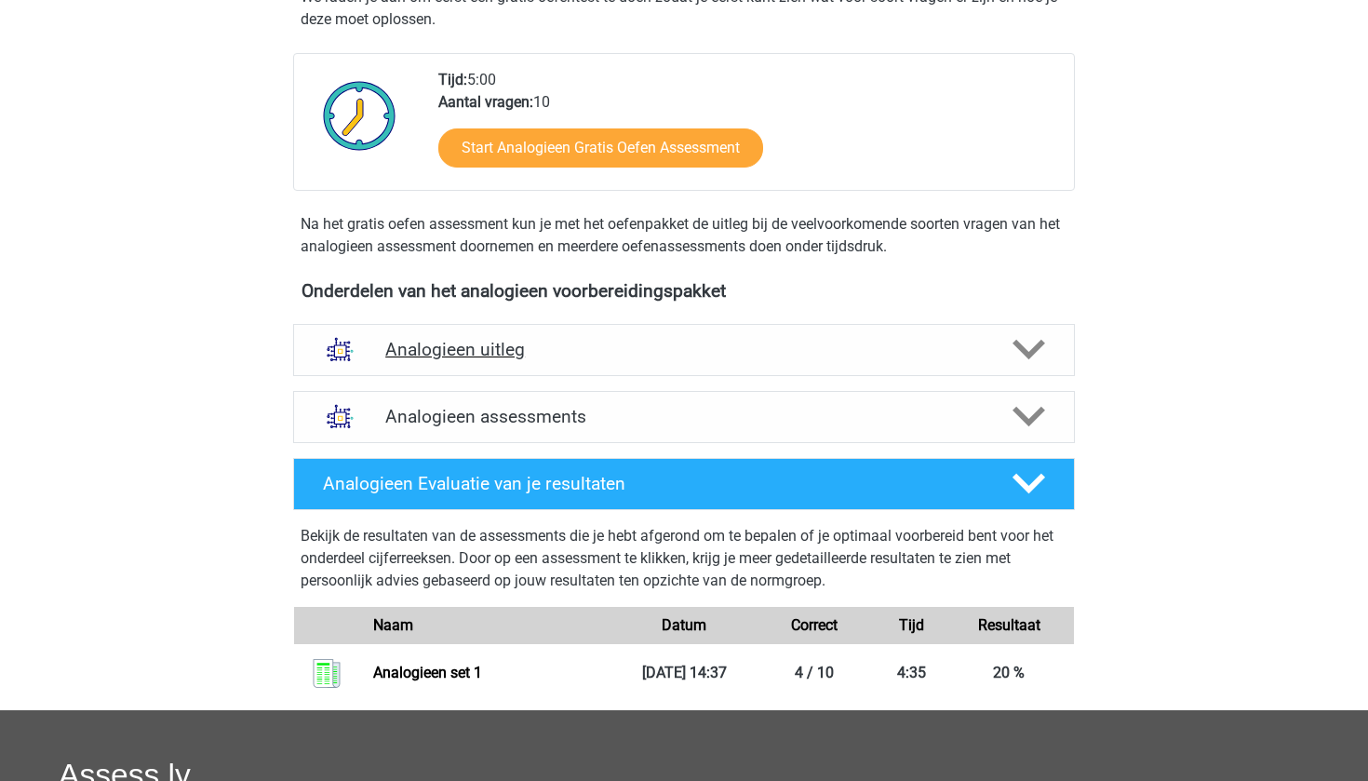
click at [466, 364] on div "Analogieen uitleg" at bounding box center [684, 350] width 782 height 52
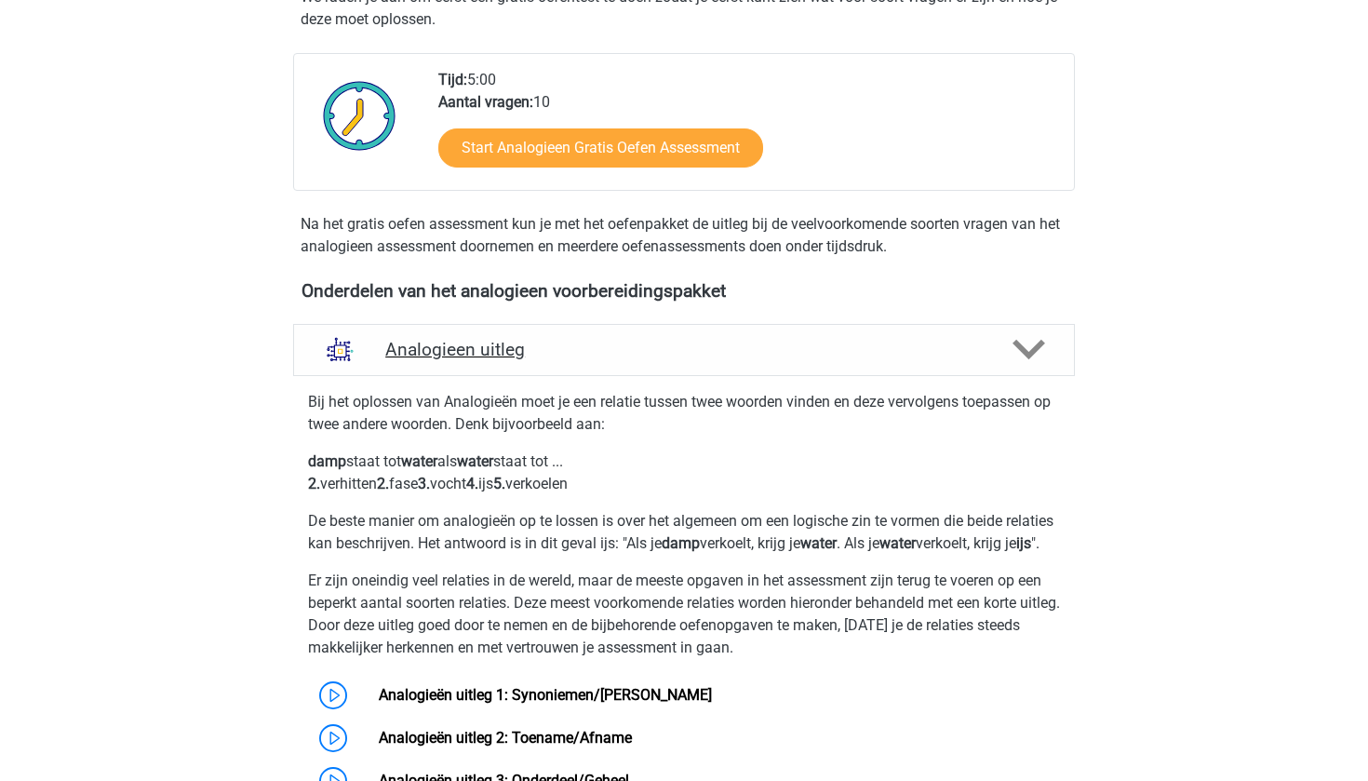
click at [466, 363] on div "Analogieen uitleg" at bounding box center [684, 350] width 782 height 52
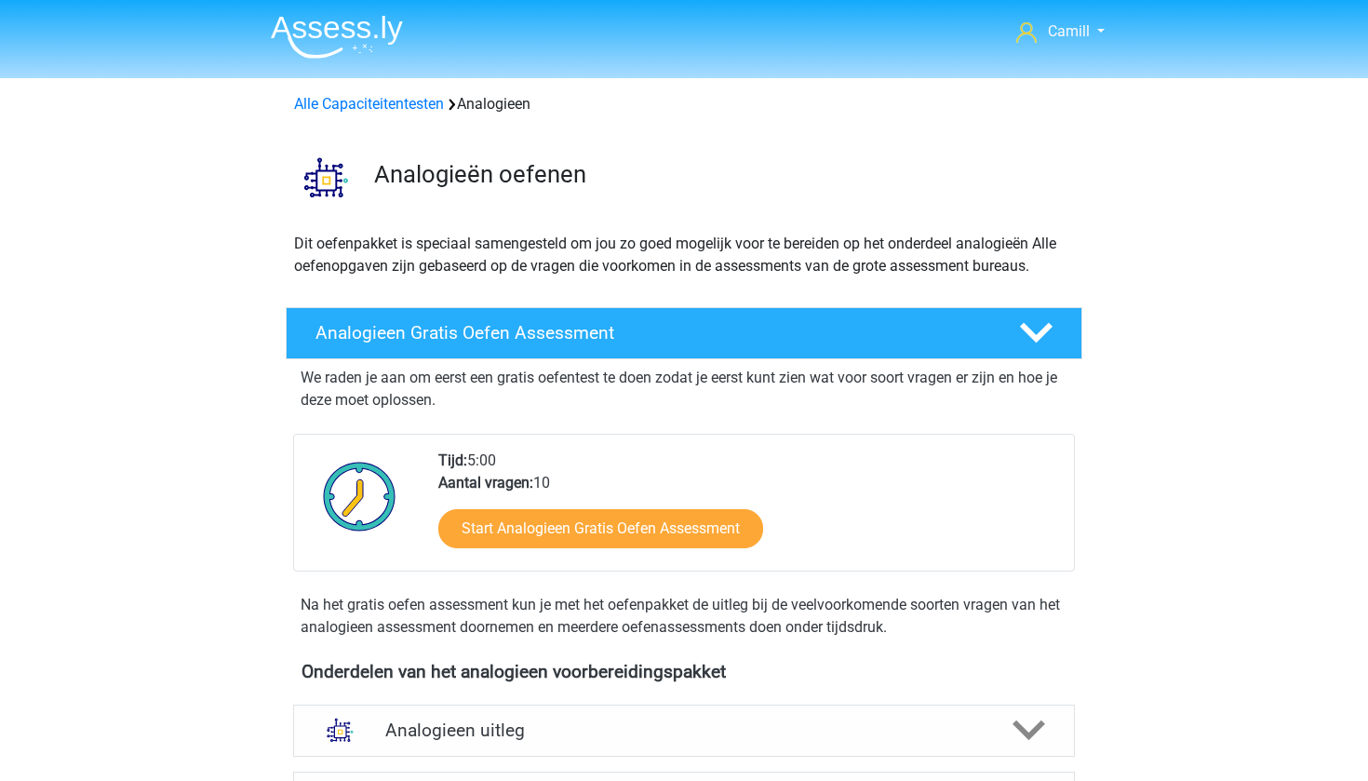
scroll to position [202, 0]
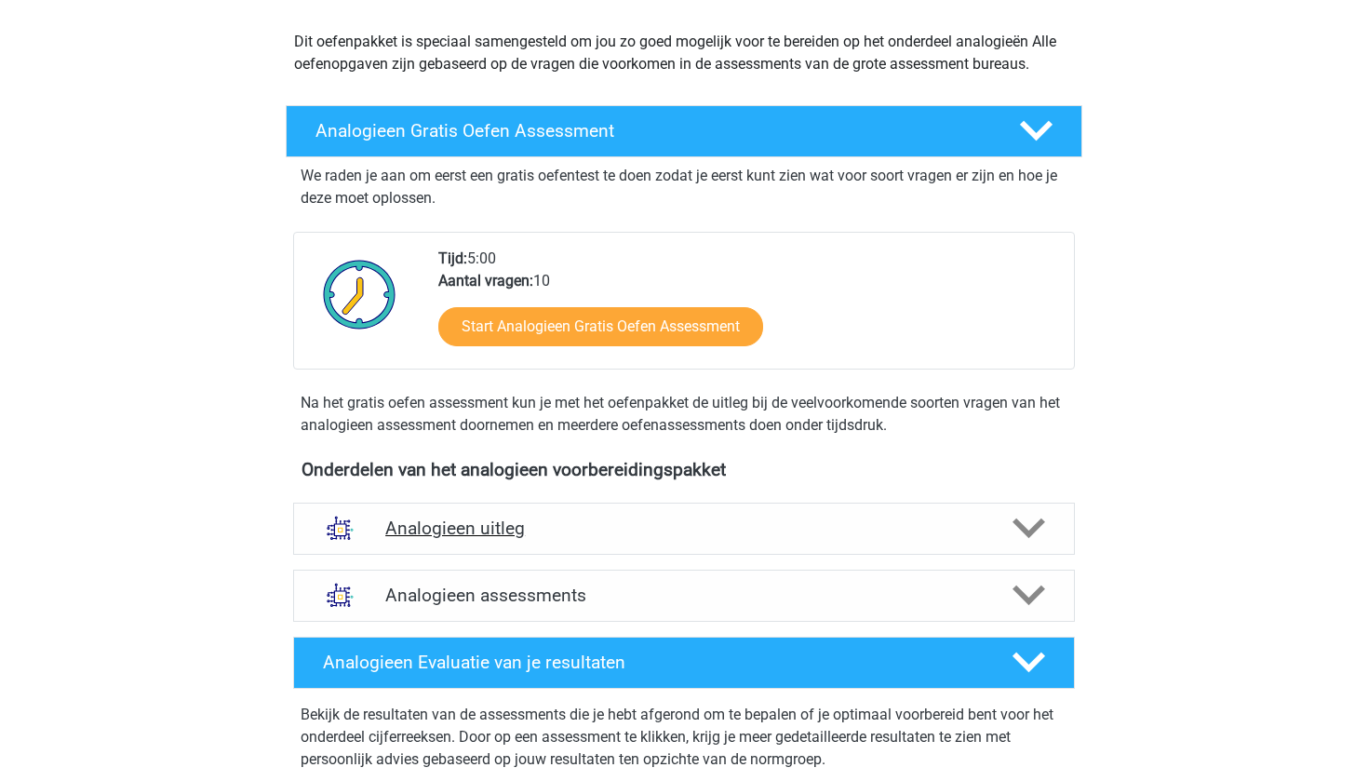
click at [457, 533] on h4 "Analogieen uitleg" at bounding box center [684, 528] width 598 height 21
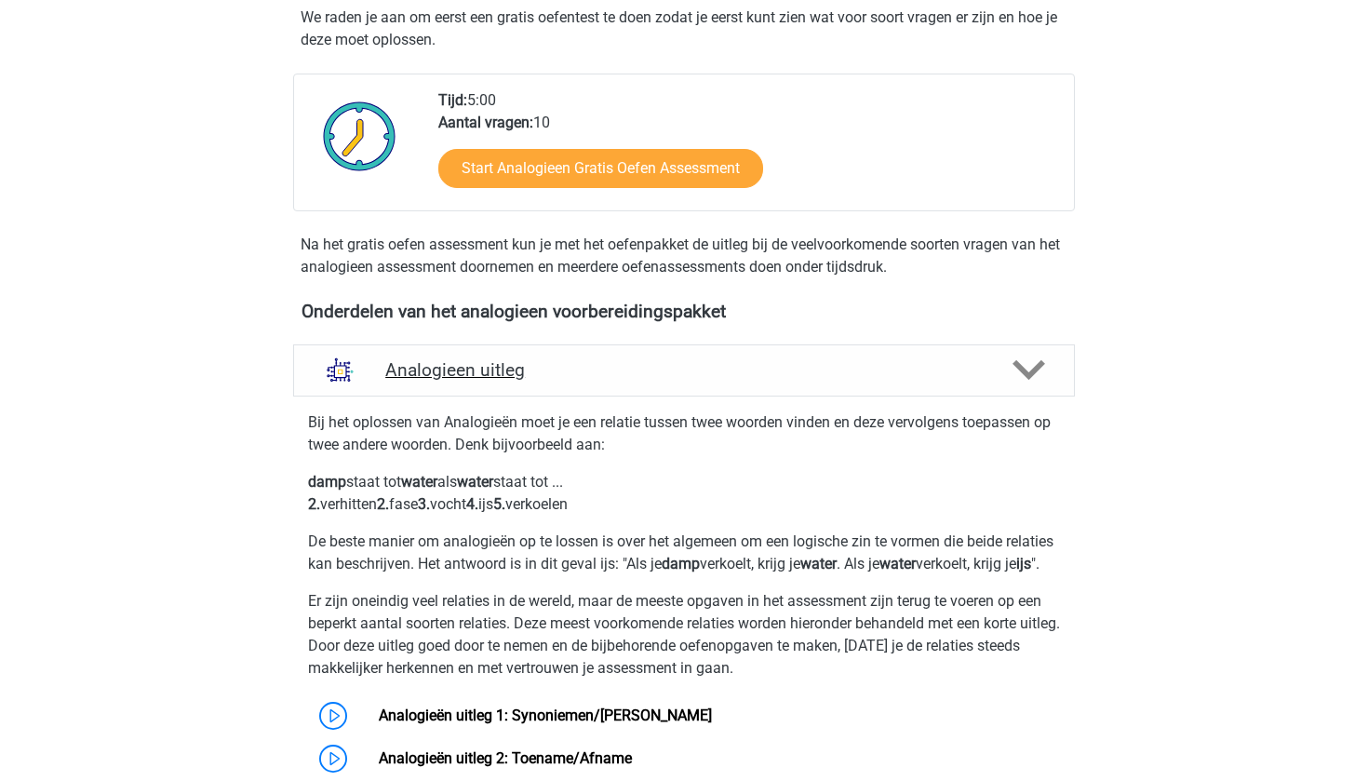
scroll to position [434, 0]
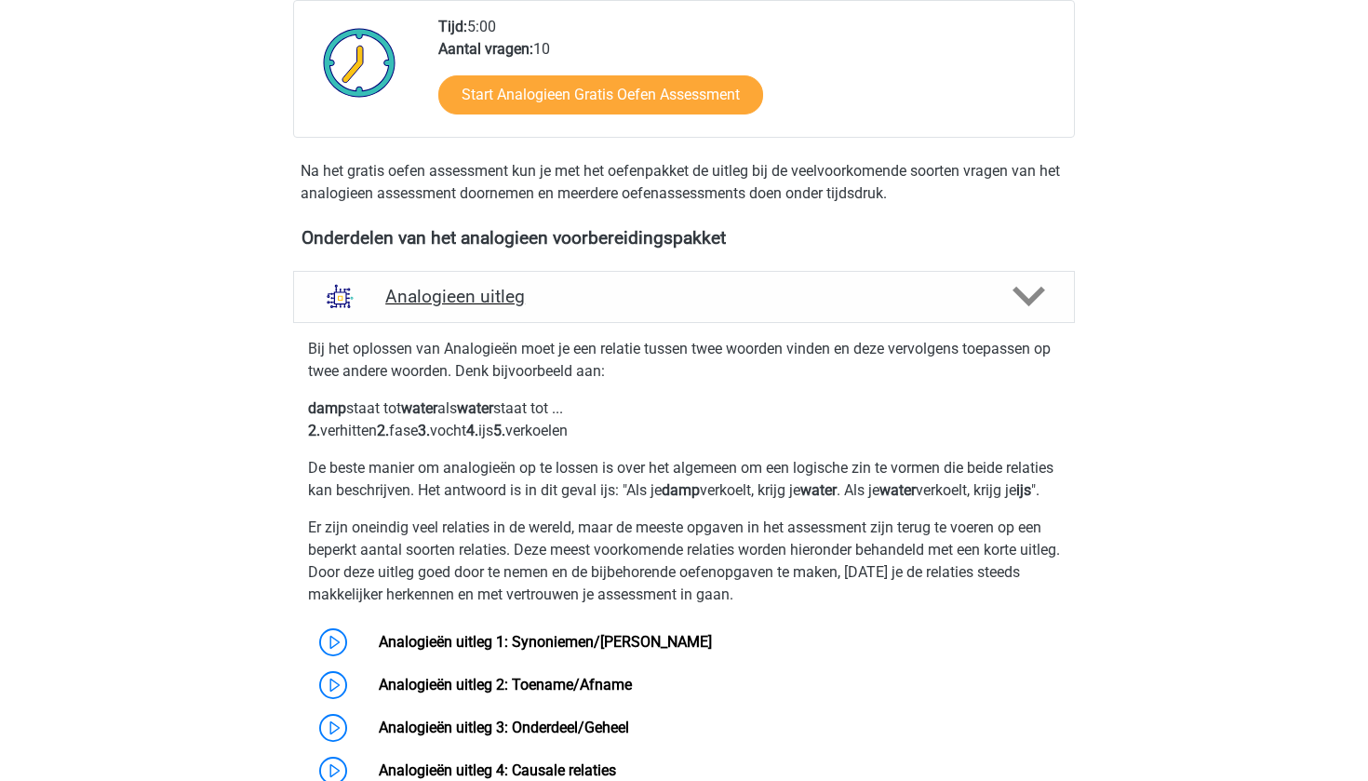
click at [483, 307] on h4 "Analogieen uitleg" at bounding box center [684, 296] width 598 height 21
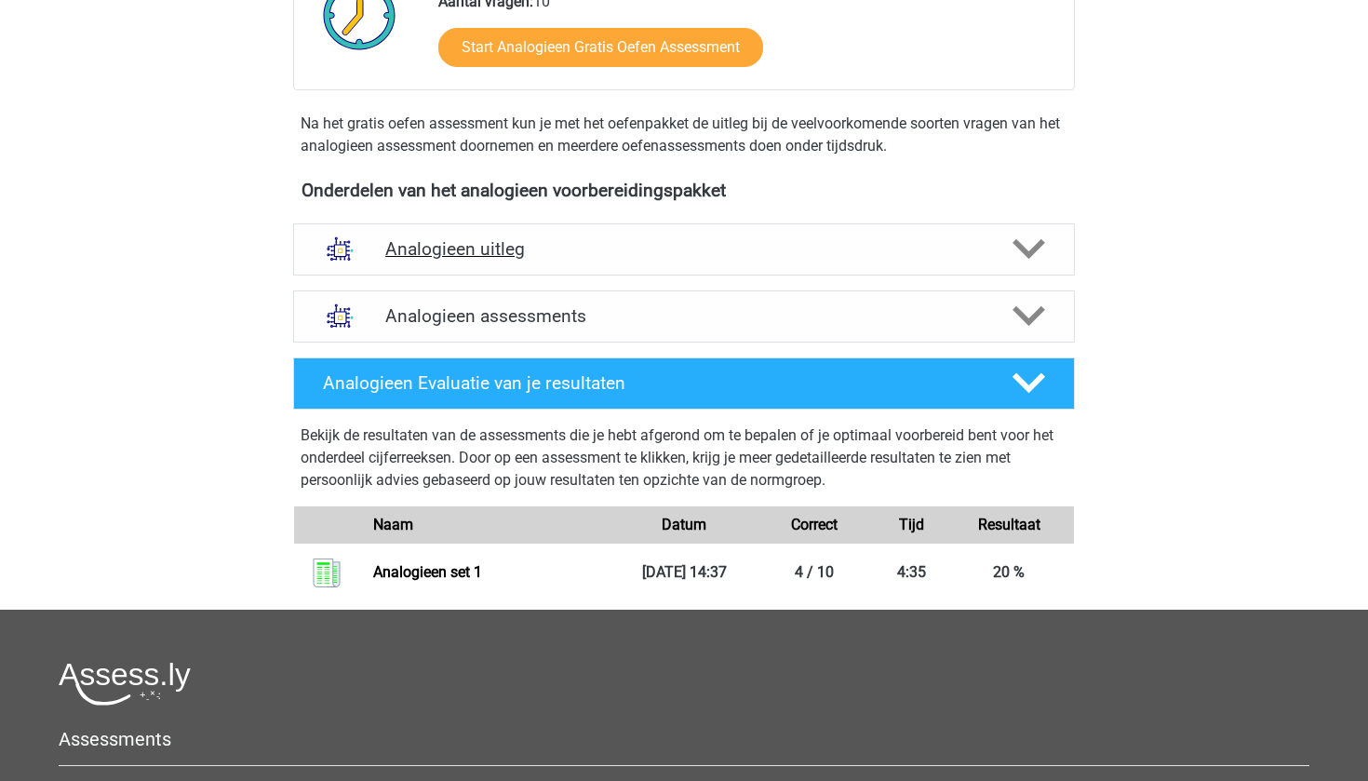
scroll to position [576, 0]
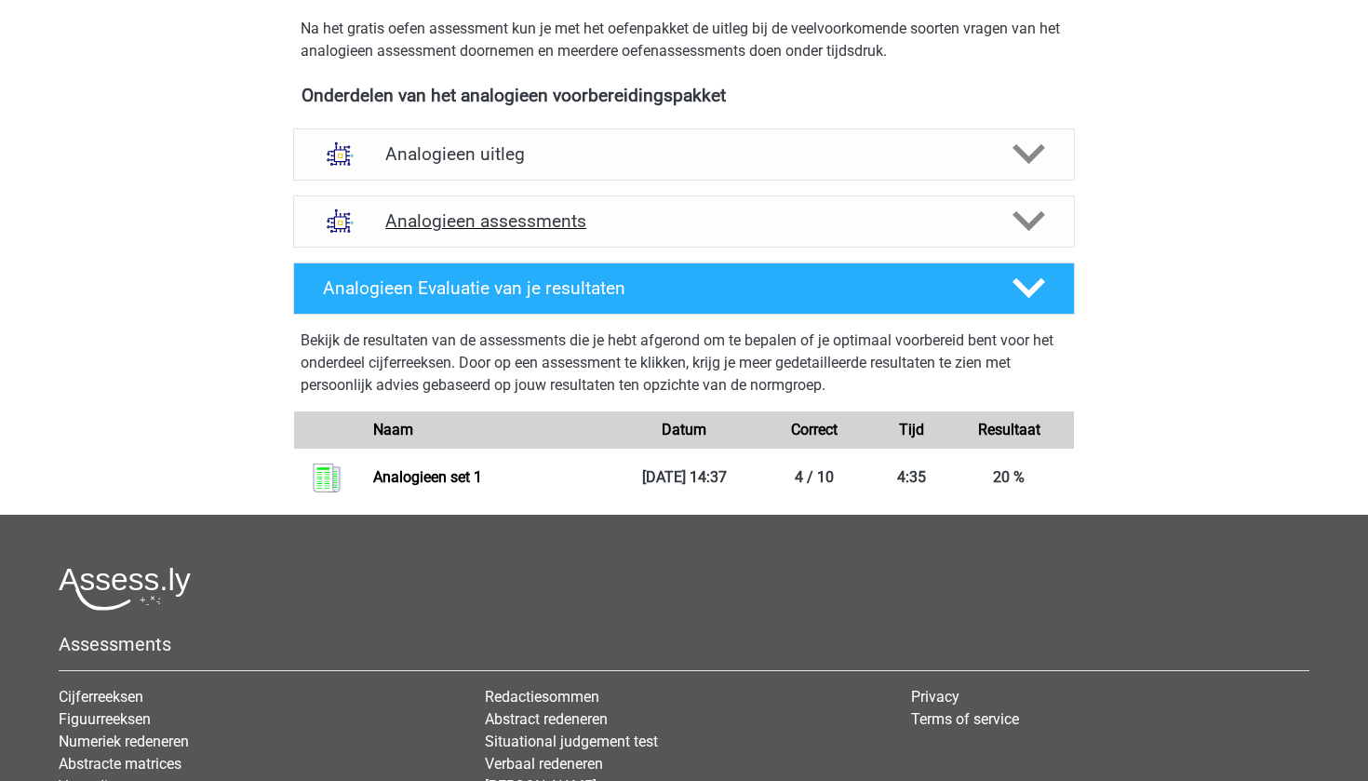
click at [511, 236] on div "Analogieen assessments" at bounding box center [684, 221] width 782 height 52
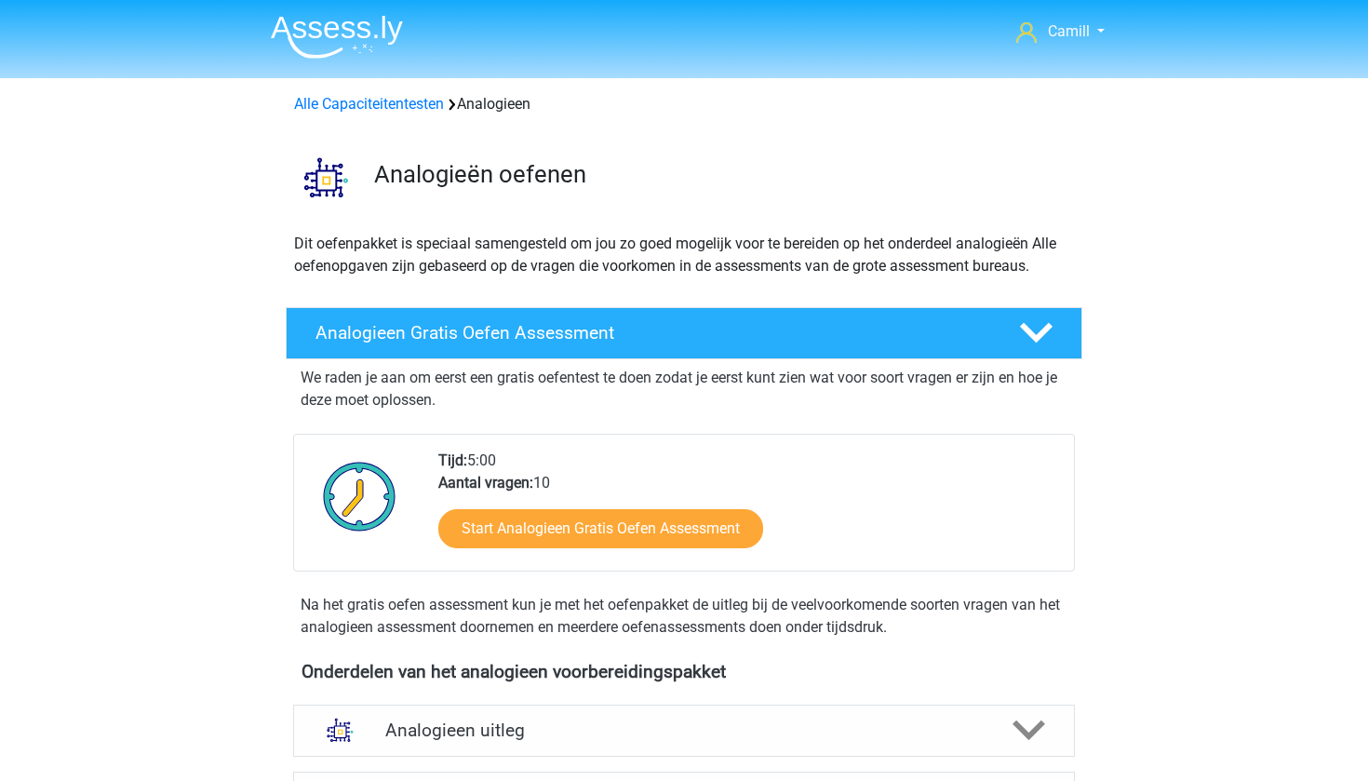
scroll to position [0, 0]
click at [426, 101] on link "Alle Capaciteitentesten" at bounding box center [369, 104] width 150 height 18
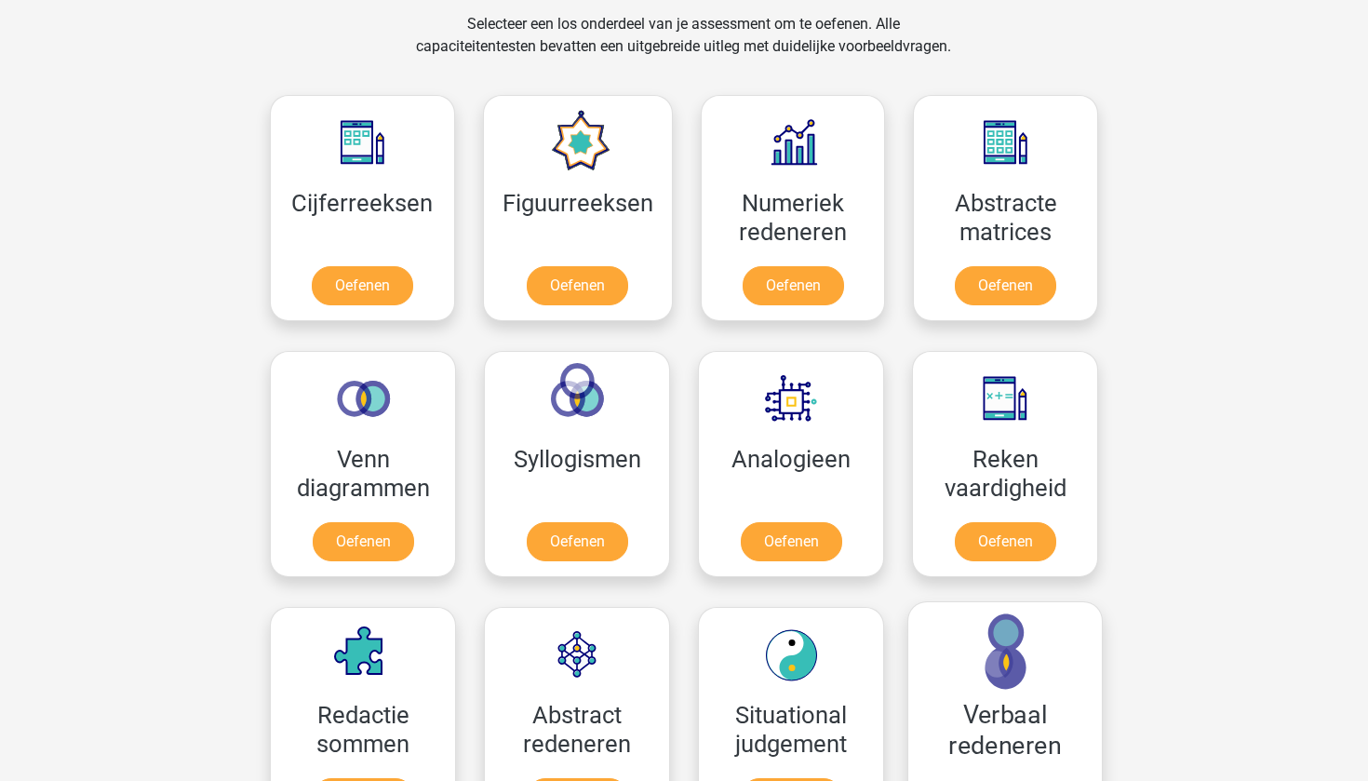
scroll to position [758, 0]
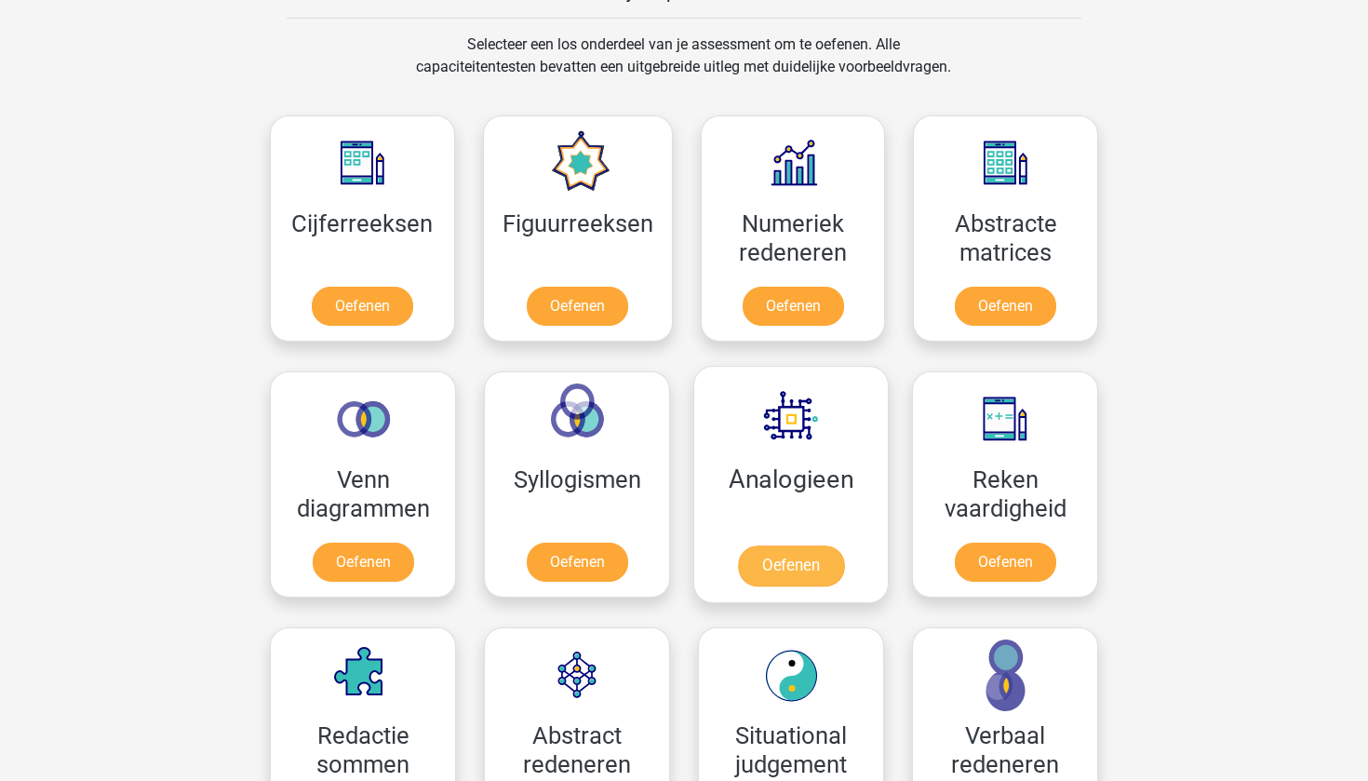
click at [789, 573] on link "Oefenen" at bounding box center [791, 566] width 106 height 41
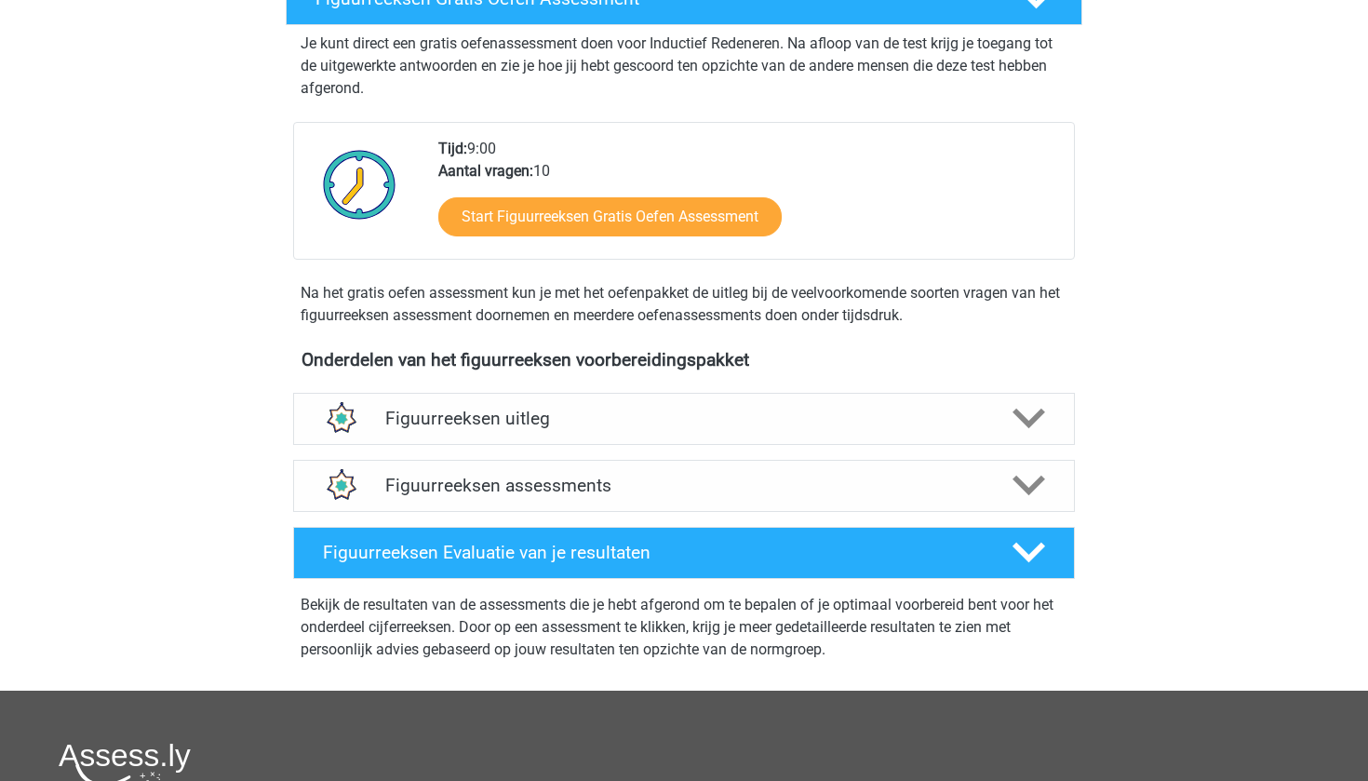
scroll to position [344, 0]
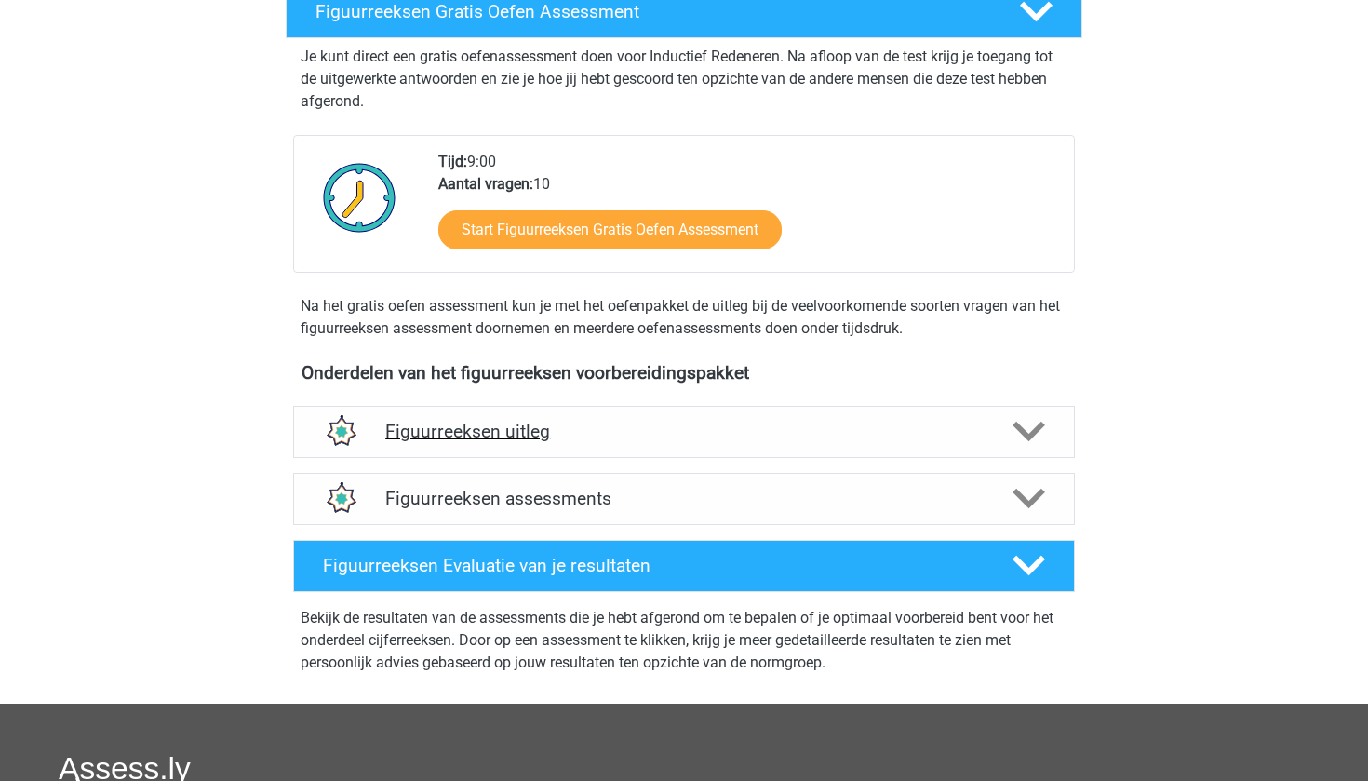
click at [969, 408] on div "Figuurreeksen uitleg" at bounding box center [684, 432] width 782 height 52
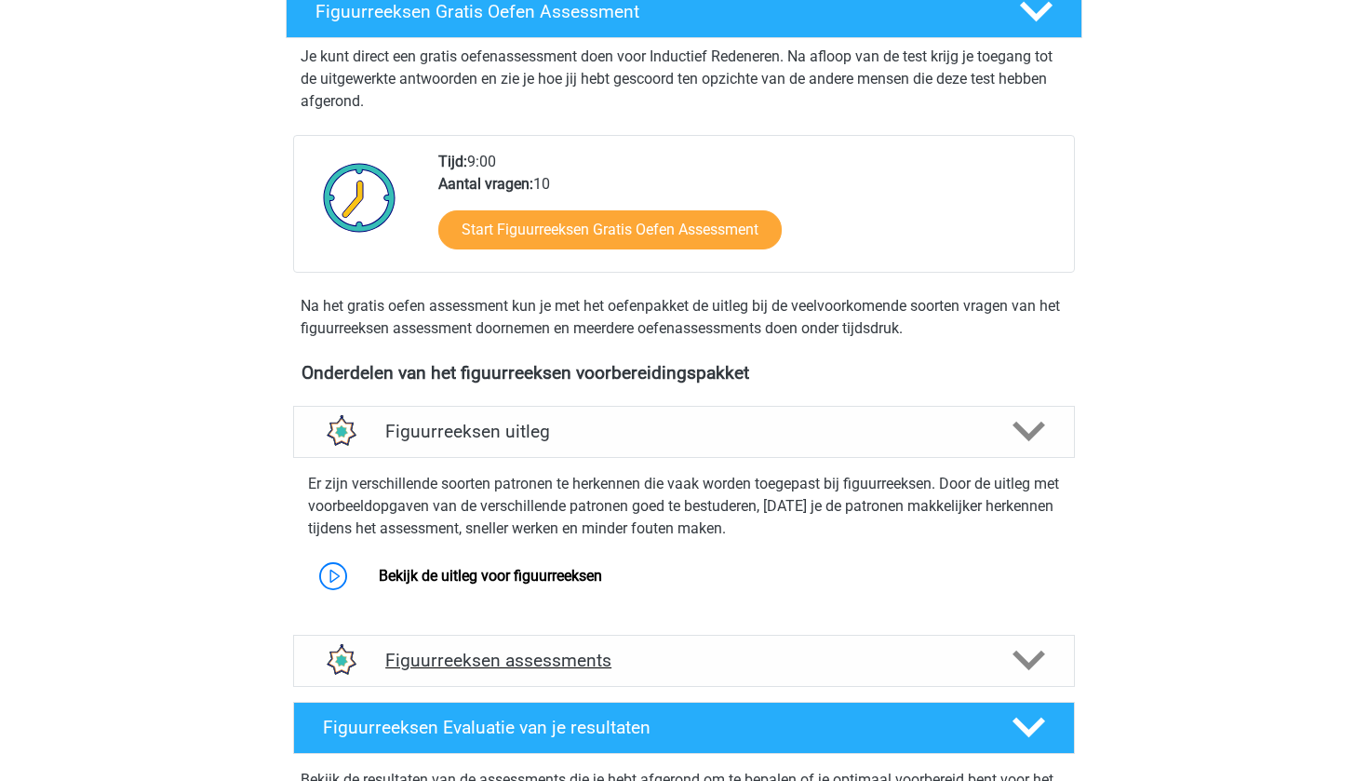
click at [537, 638] on div "Figuurreeksen assessments" at bounding box center [684, 661] width 782 height 52
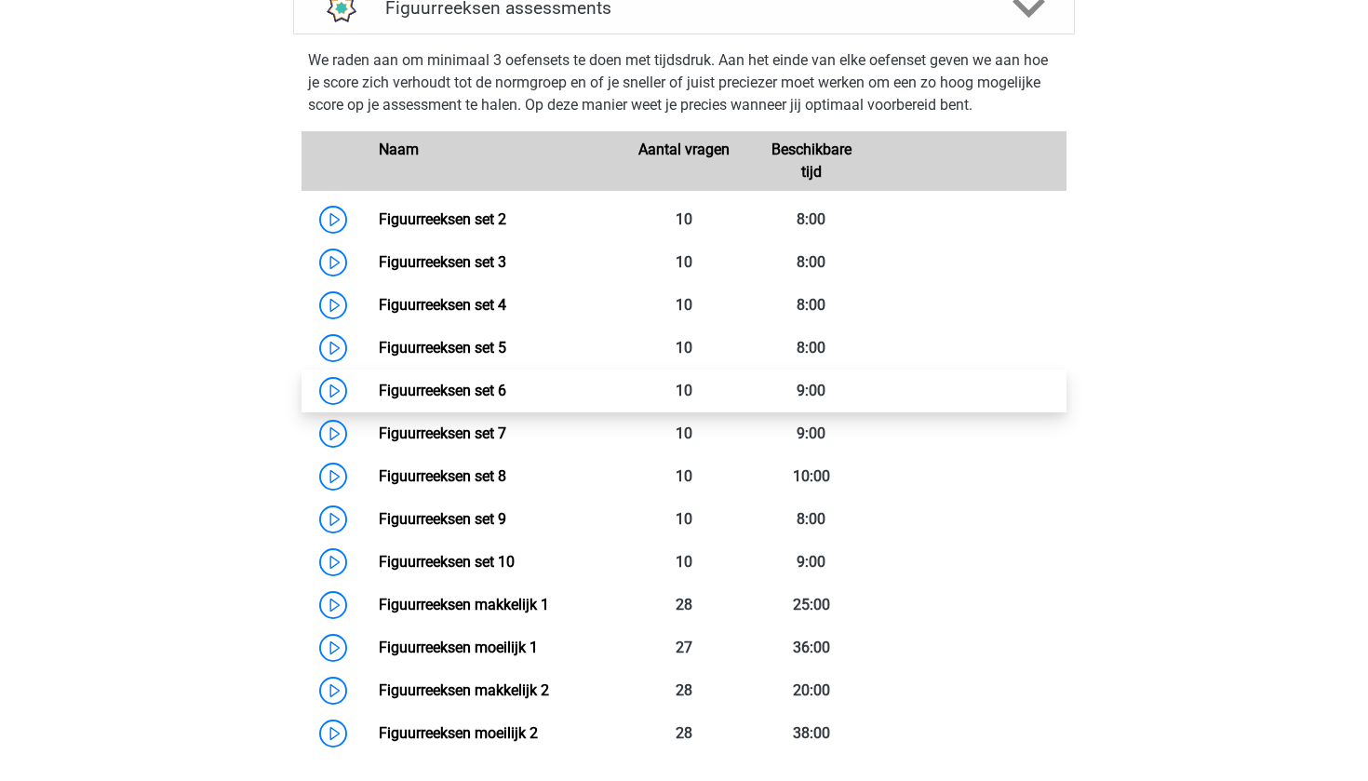
scroll to position [975, 0]
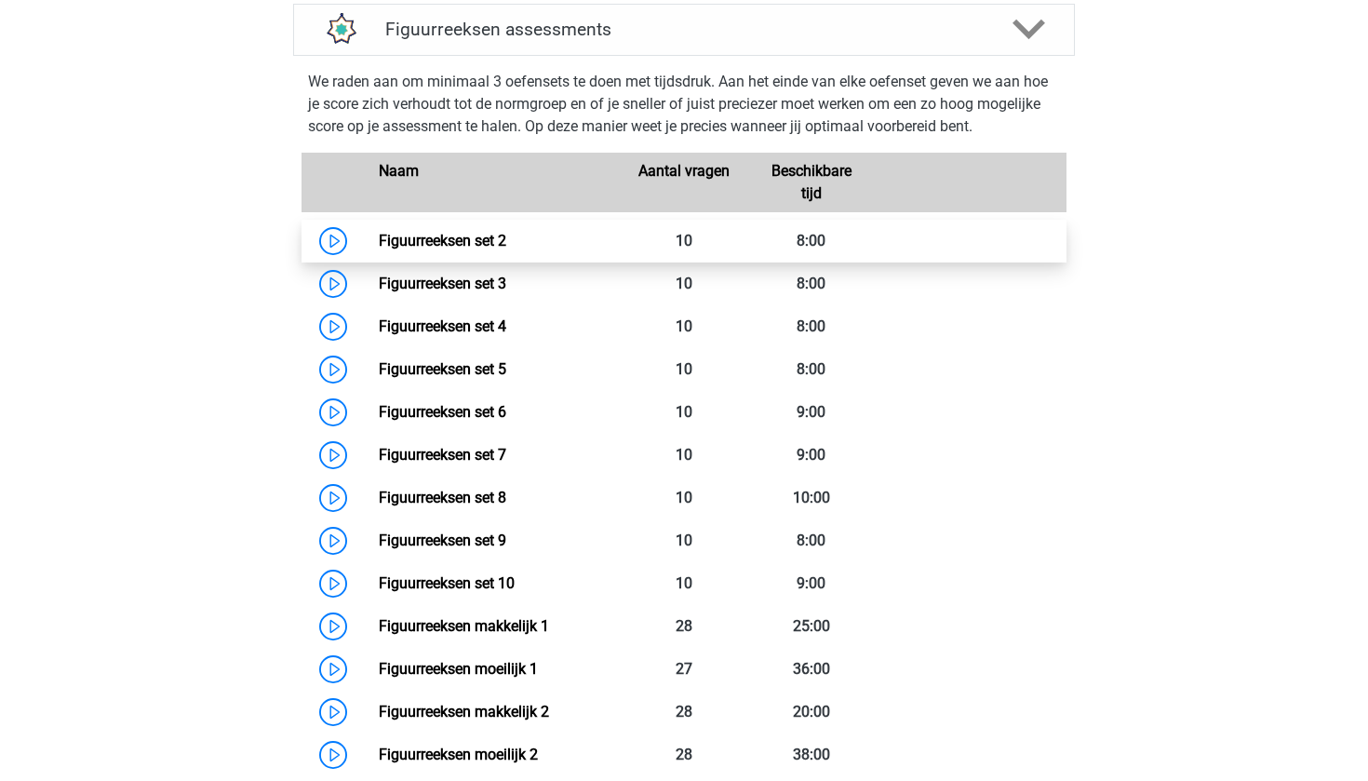
click at [481, 235] on link "Figuurreeksen set 2" at bounding box center [443, 241] width 128 height 18
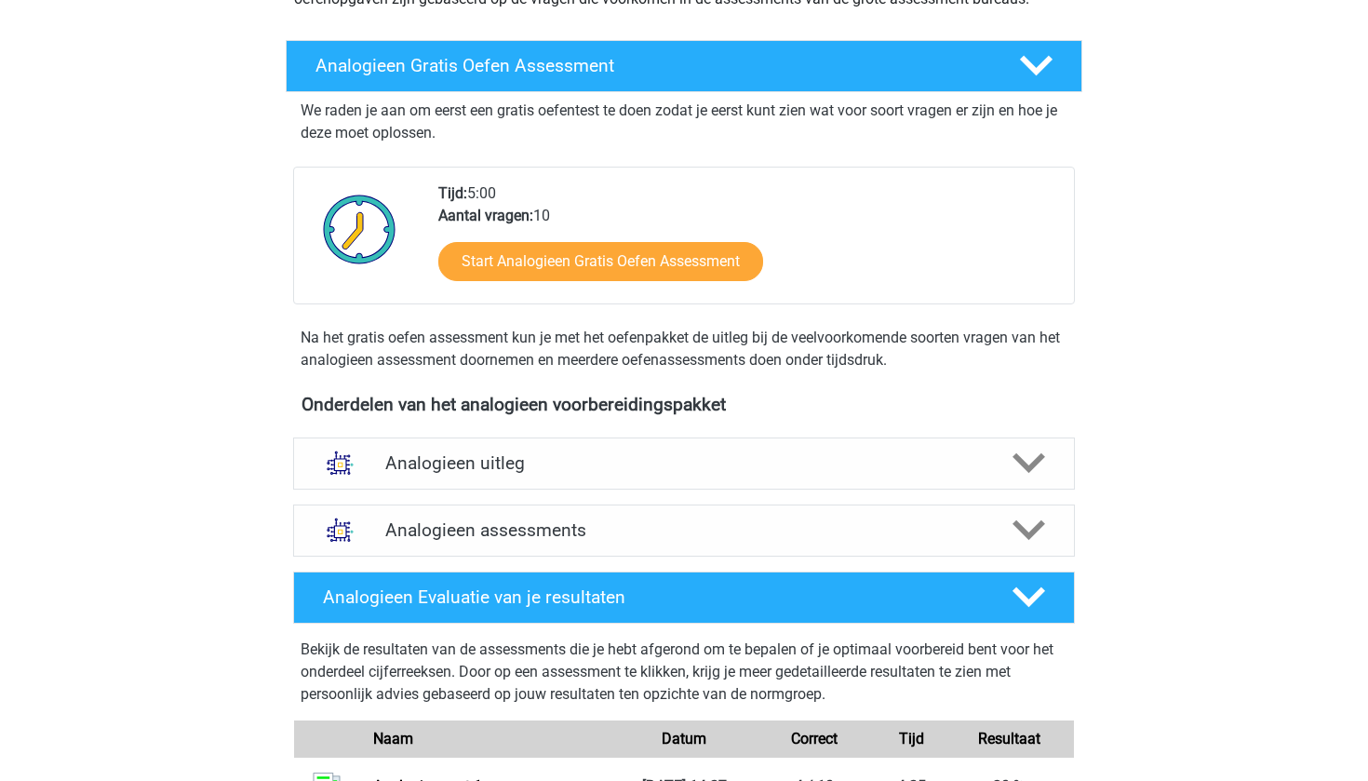
scroll to position [310, 0]
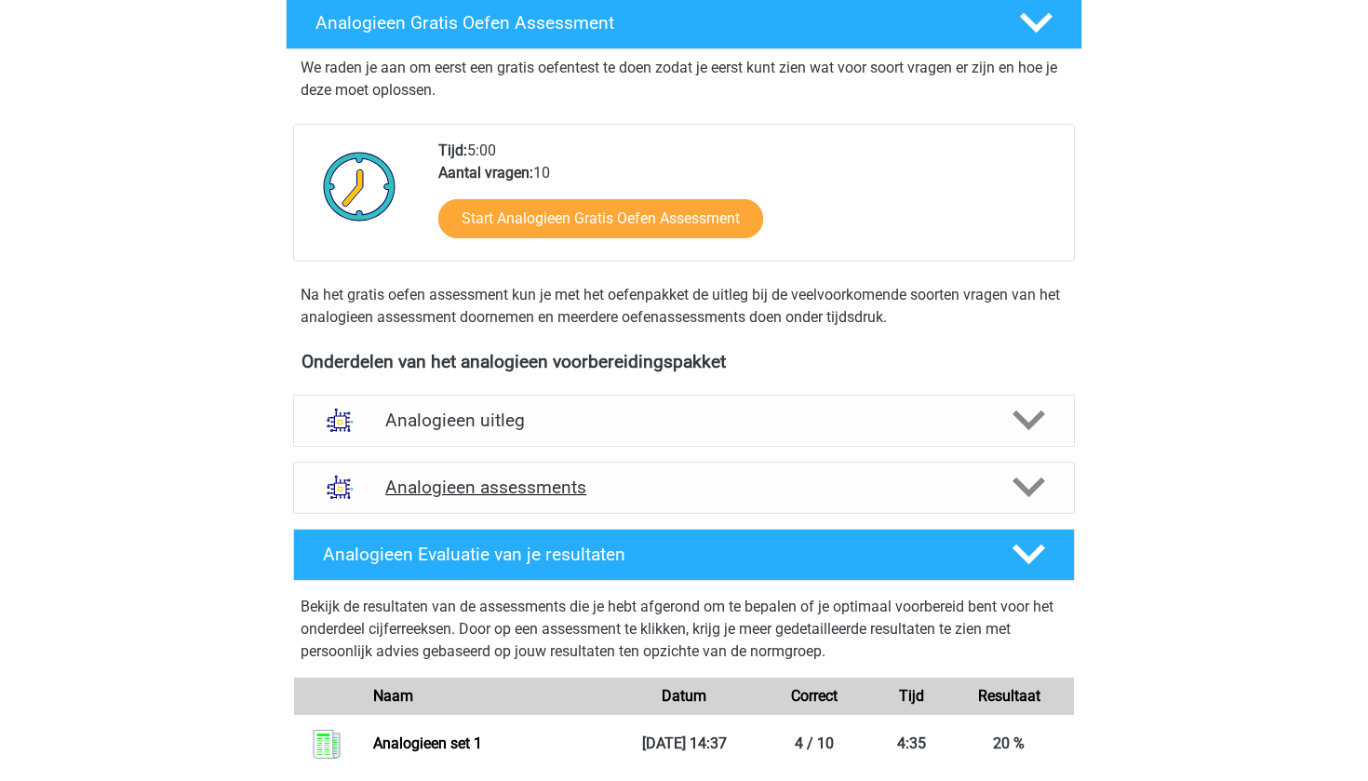
click at [582, 471] on div "Analogieen assessments" at bounding box center [684, 488] width 782 height 52
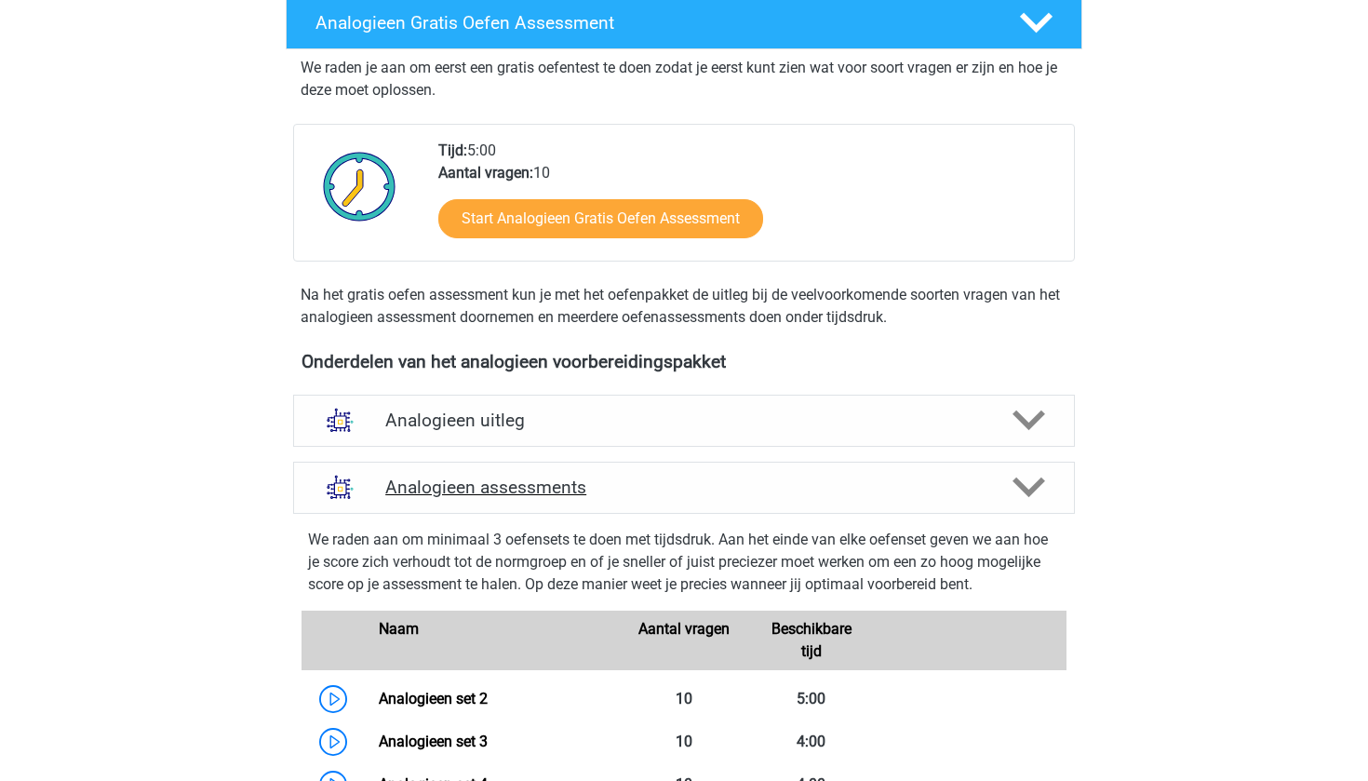
click at [582, 471] on div "Analogieen assessments" at bounding box center [684, 488] width 782 height 52
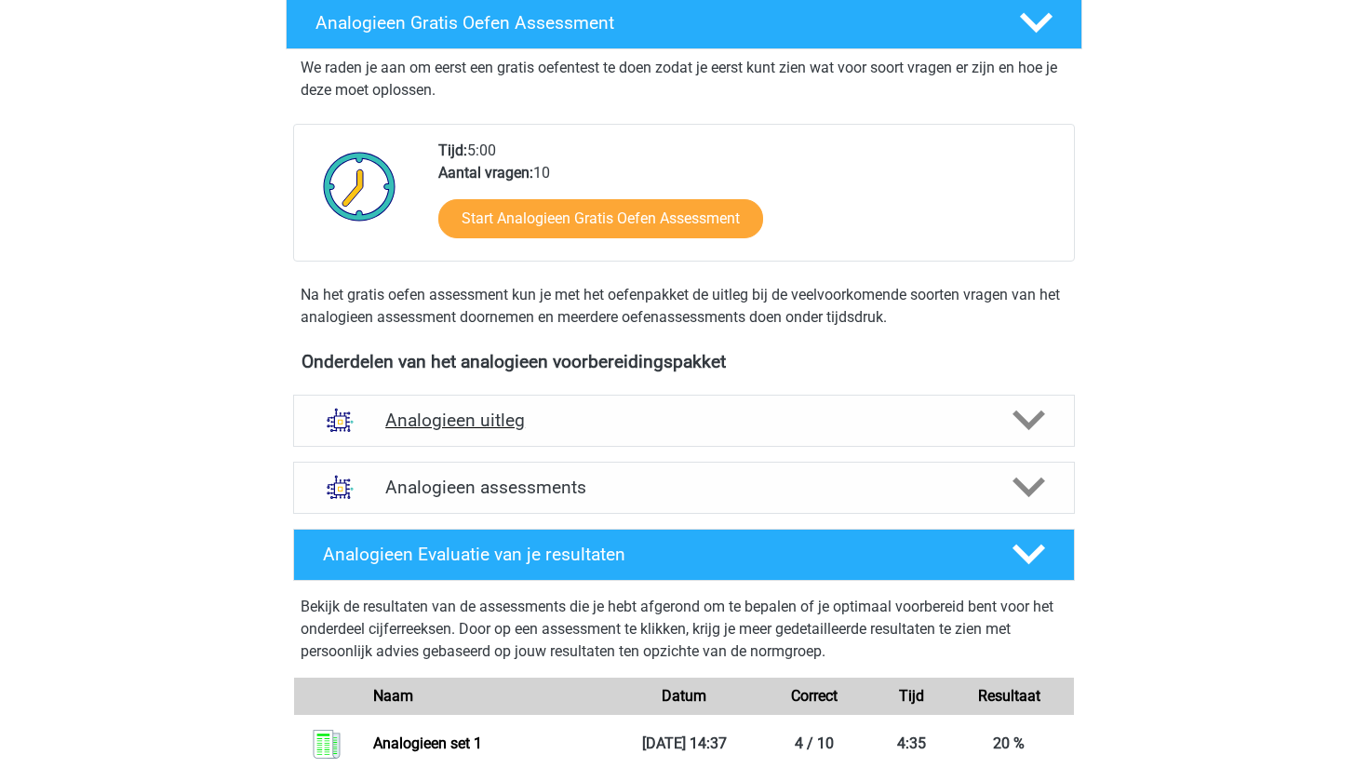
click at [588, 407] on div "Analogieen uitleg" at bounding box center [684, 421] width 782 height 52
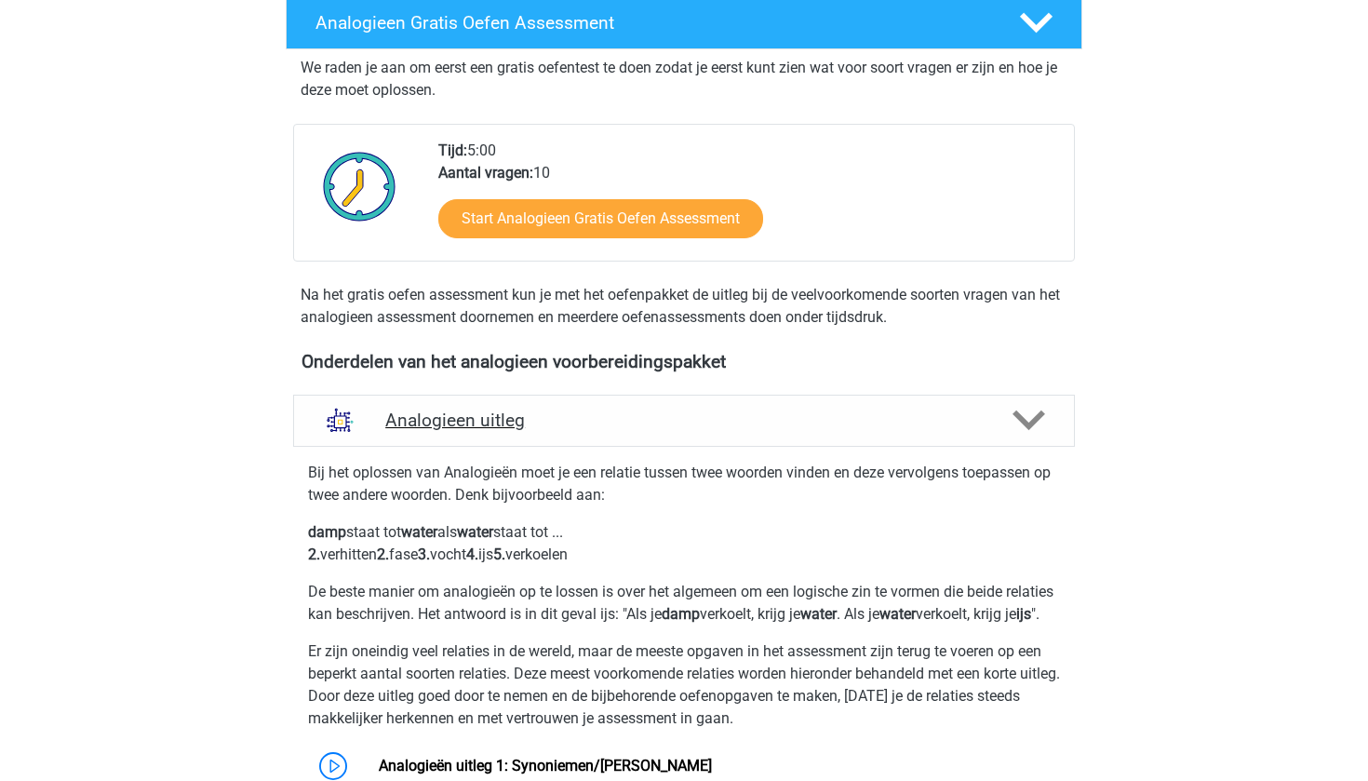
click at [588, 407] on div "Analogieen uitleg" at bounding box center [684, 421] width 782 height 52
